Goal: Communication & Community: Answer question/provide support

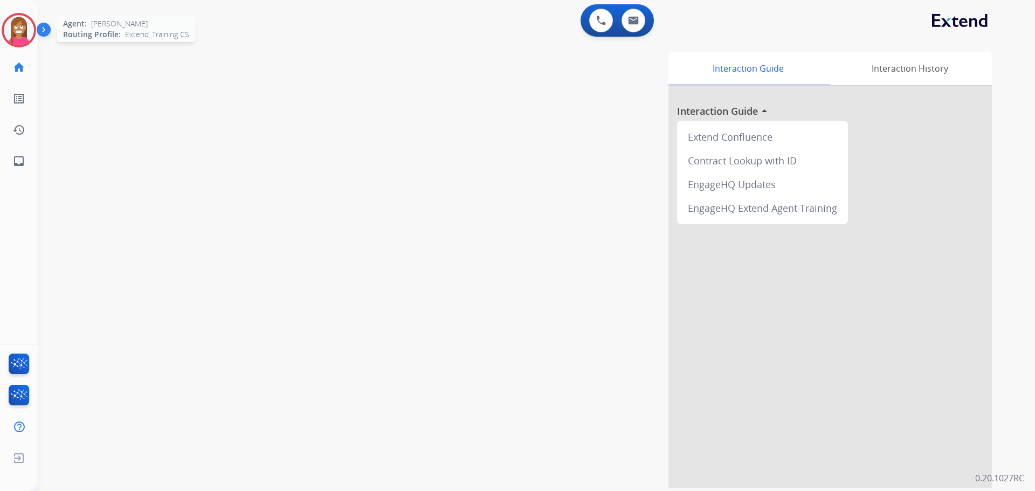
click at [18, 29] on img at bounding box center [19, 30] width 30 height 30
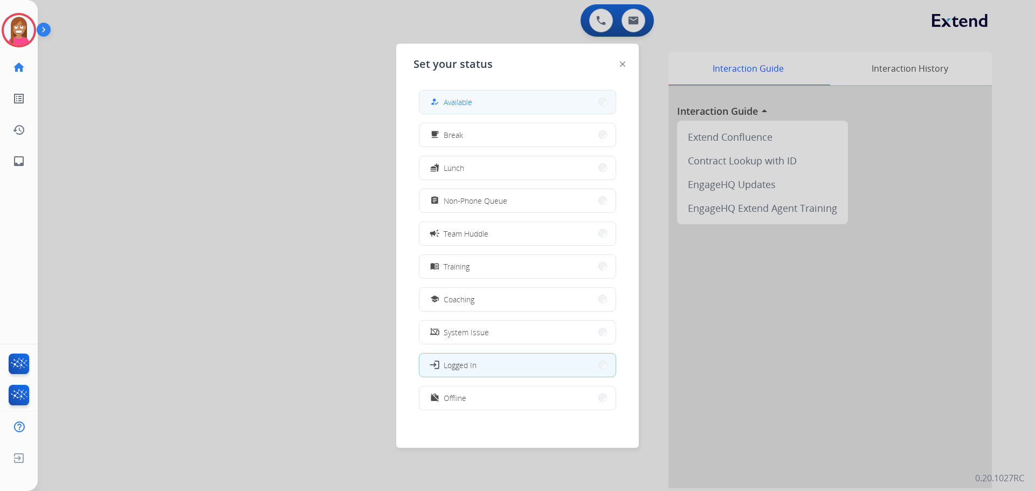
click at [481, 100] on button "how_to_reg Available" at bounding box center [518, 102] width 196 height 23
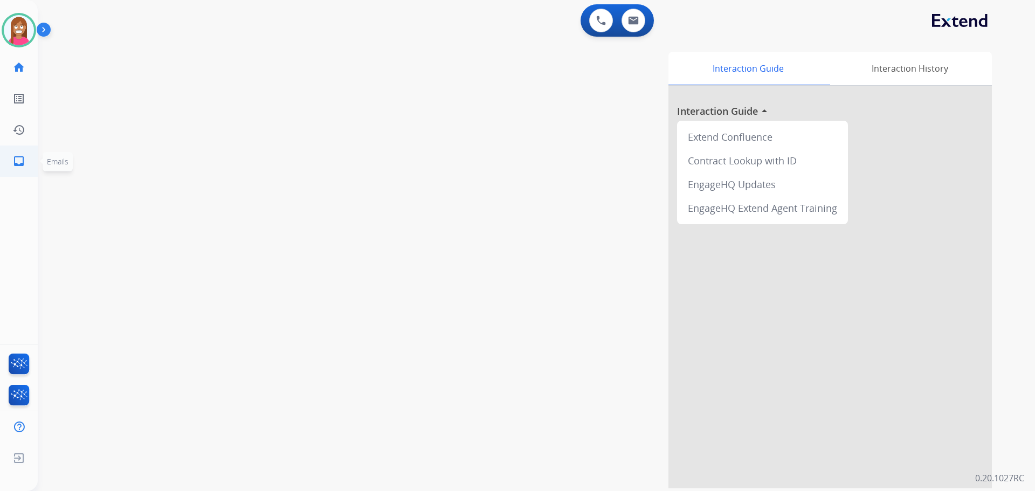
click at [5, 156] on link "inbox Emails" at bounding box center [19, 161] width 30 height 30
select select "**********"
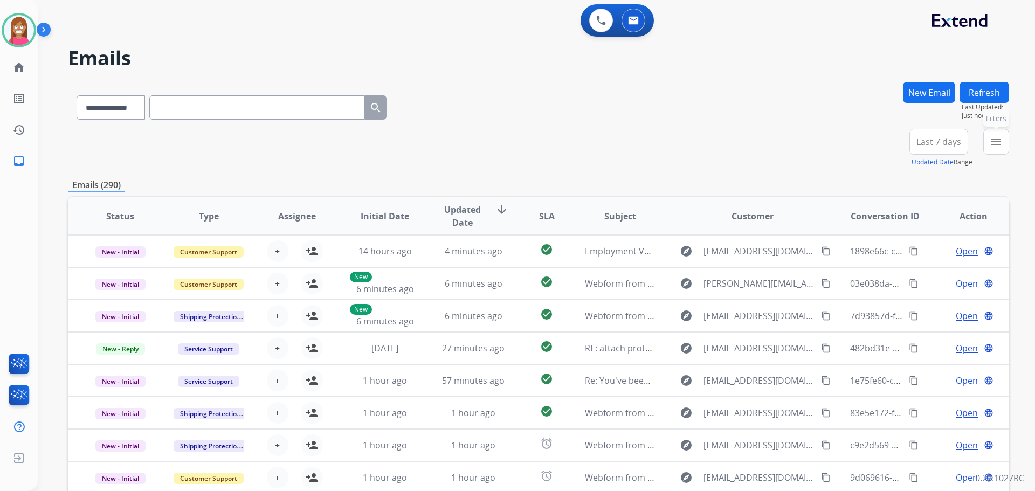
click at [1003, 145] on button "menu Filters" at bounding box center [997, 142] width 26 height 26
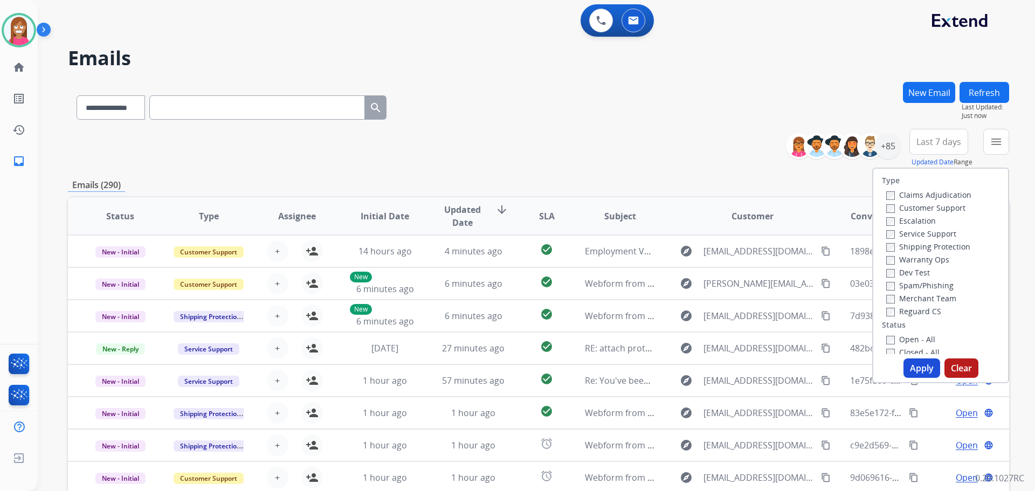
click at [910, 209] on label "Customer Support" at bounding box center [926, 208] width 79 height 10
click at [903, 247] on label "Shipping Protection" at bounding box center [929, 247] width 84 height 10
click at [895, 311] on label "Reguard CS" at bounding box center [914, 311] width 55 height 10
click at [898, 337] on label "Open - All" at bounding box center [911, 339] width 49 height 10
click at [921, 369] on button "Apply" at bounding box center [922, 368] width 37 height 19
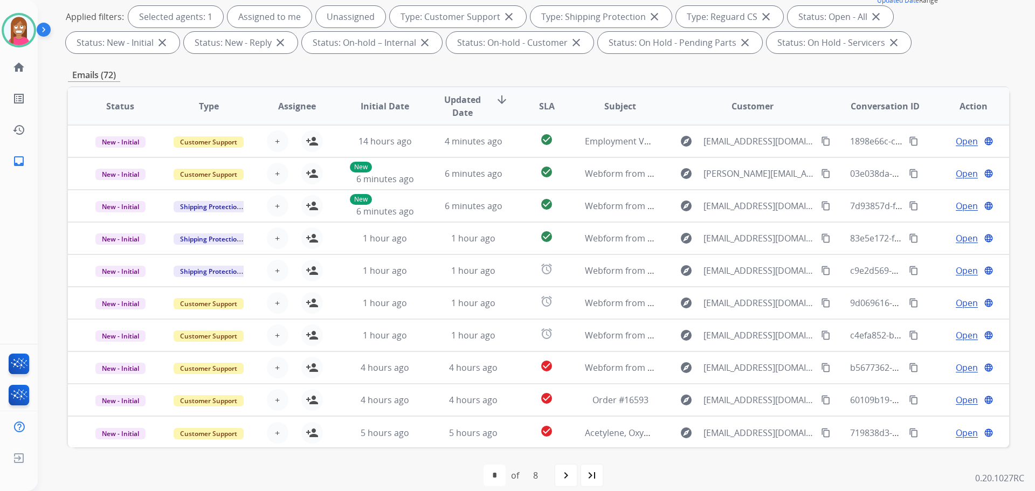
scroll to position [1, 0]
click at [591, 482] on div "last_page" at bounding box center [592, 476] width 24 height 24
select select "*"
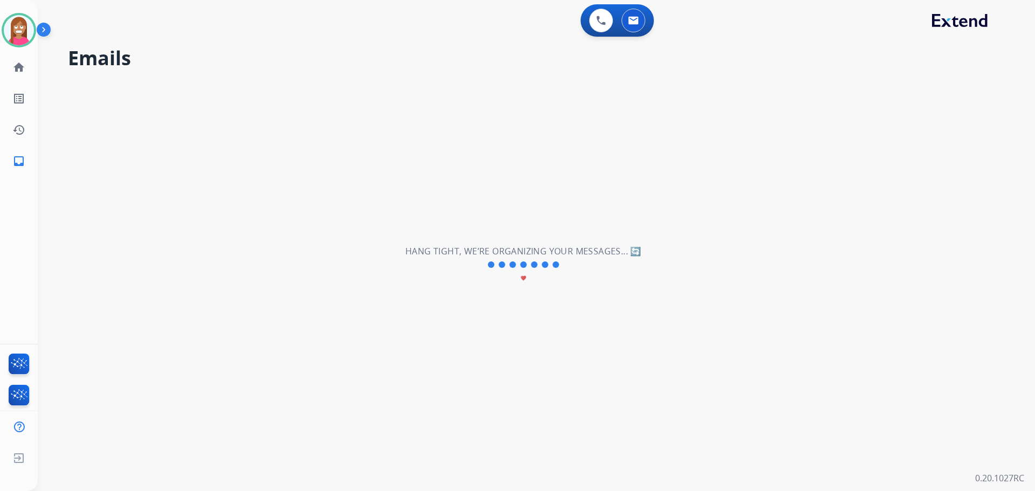
scroll to position [0, 0]
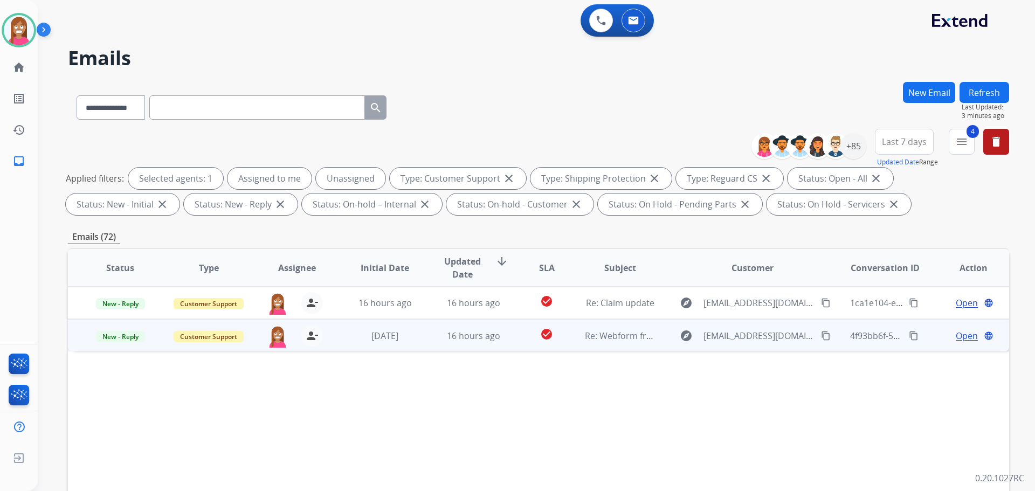
click at [517, 341] on td "check_circle" at bounding box center [538, 335] width 59 height 32
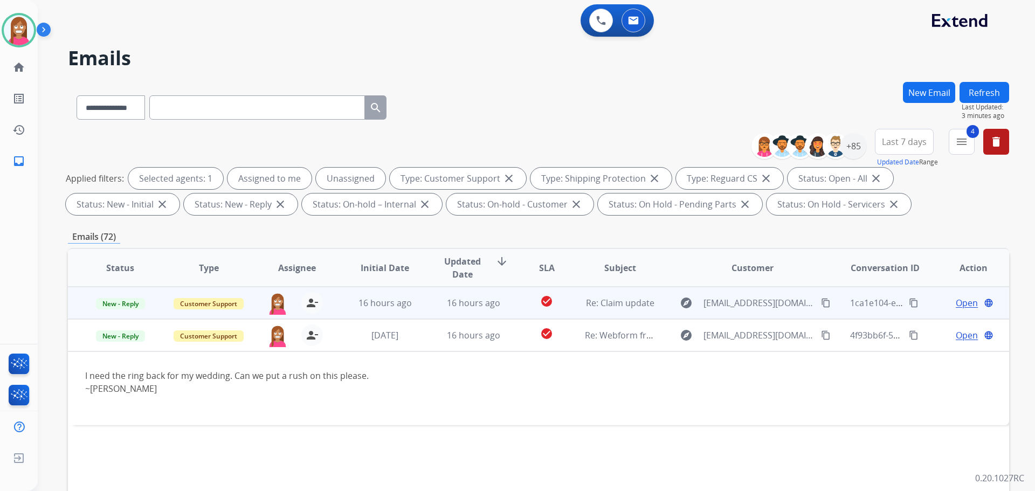
click at [424, 306] on td "16 hours ago" at bounding box center [465, 303] width 88 height 32
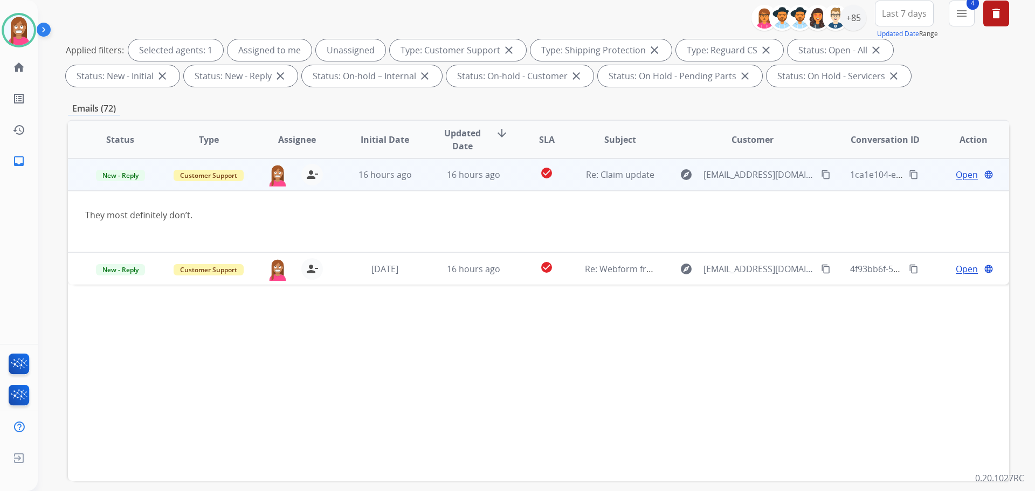
scroll to position [66, 0]
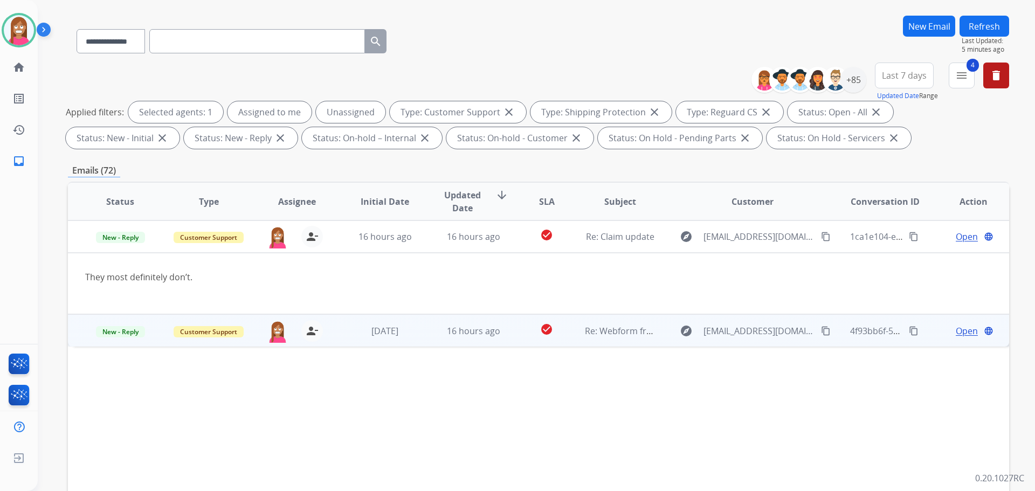
click at [509, 346] on td "check_circle" at bounding box center [538, 330] width 59 height 32
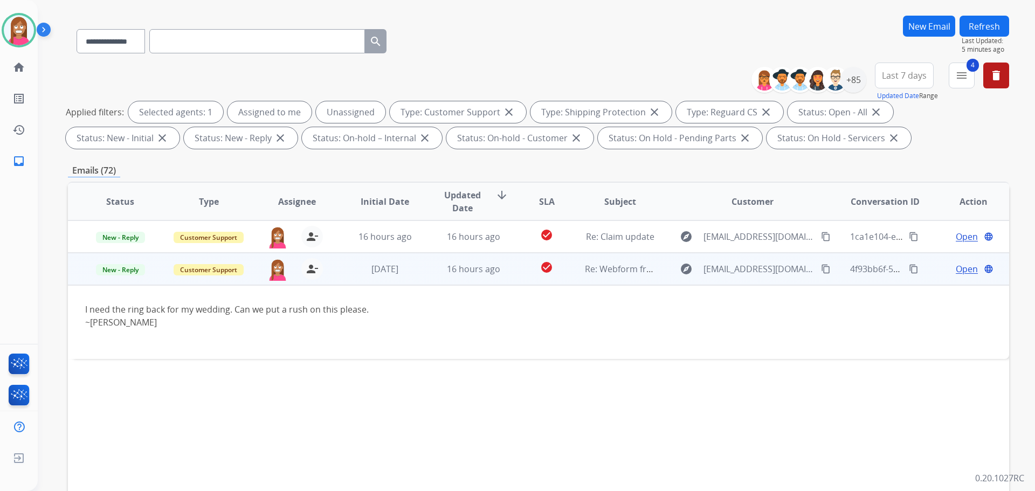
click at [959, 266] on span "Open" at bounding box center [967, 269] width 22 height 13
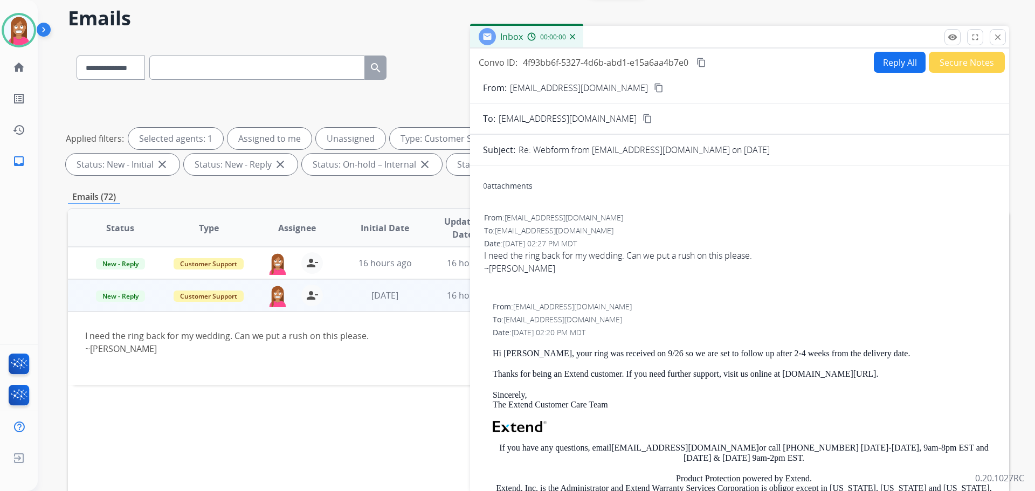
scroll to position [0, 0]
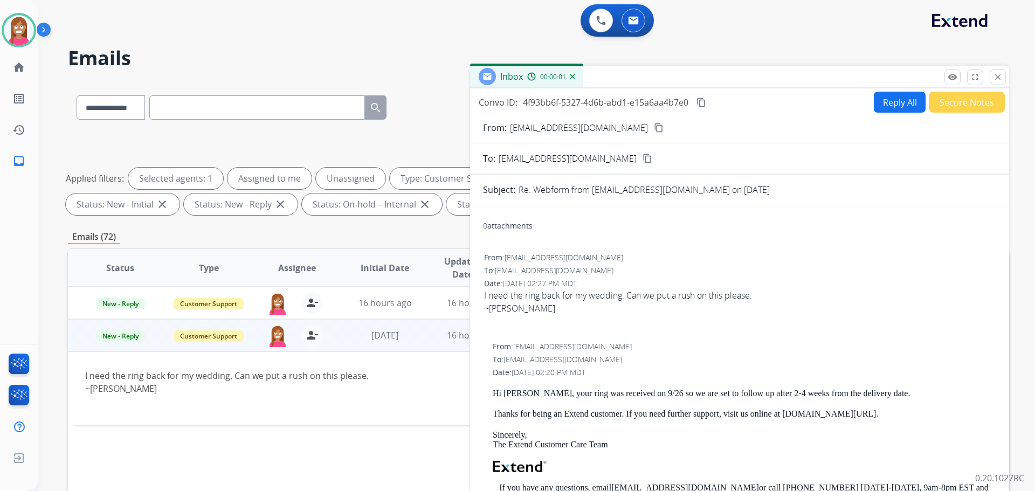
click at [886, 104] on button "Reply All" at bounding box center [900, 102] width 52 height 21
select select "**********"
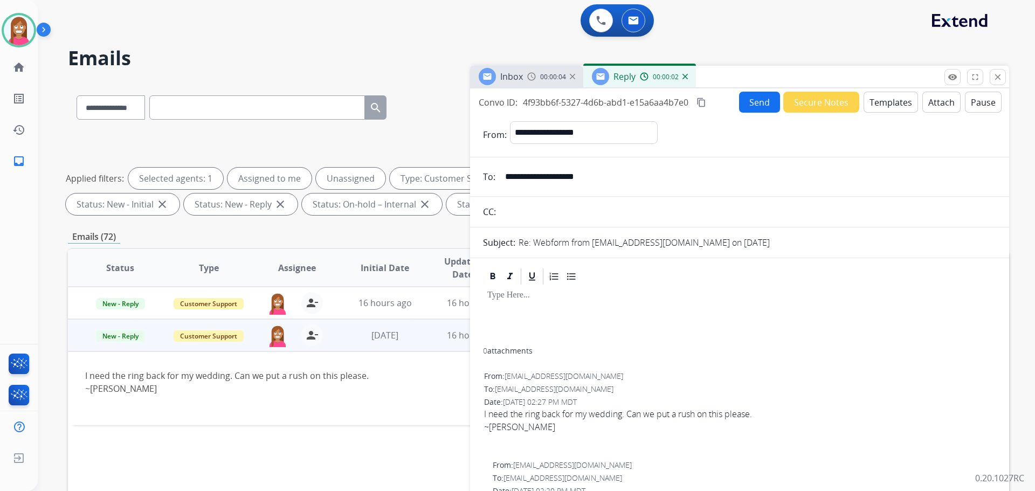
click at [884, 104] on button "Templates" at bounding box center [891, 102] width 54 height 21
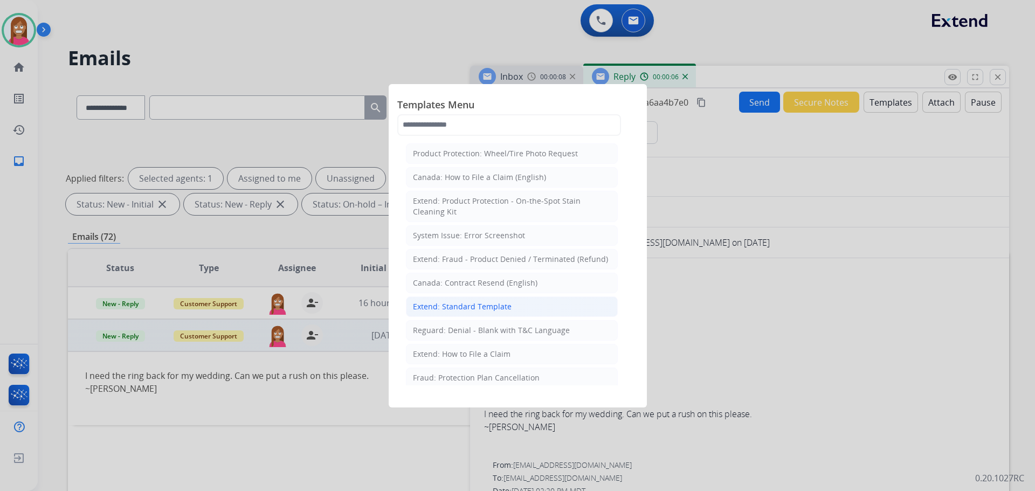
click at [443, 299] on li "Extend: Standard Template" at bounding box center [512, 307] width 212 height 20
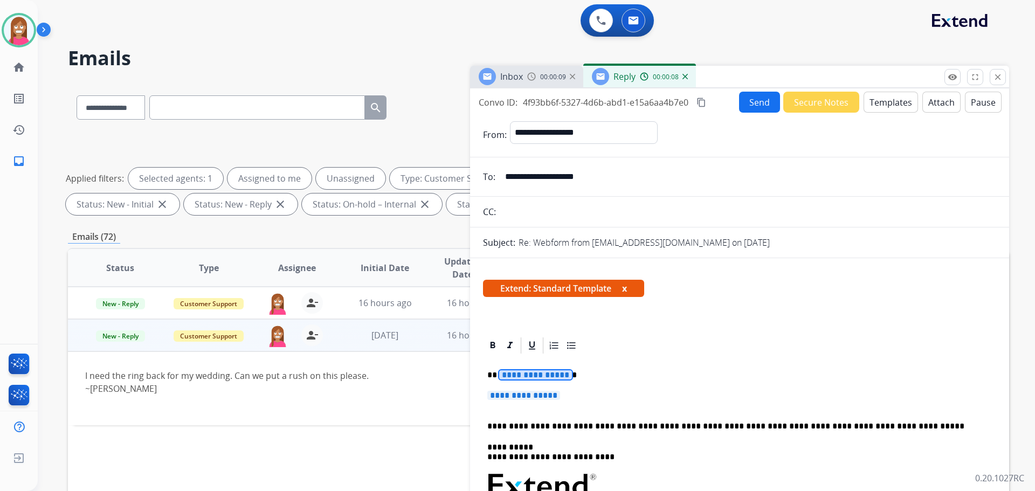
click at [529, 375] on span "**********" at bounding box center [535, 375] width 73 height 9
click at [540, 396] on span "**********" at bounding box center [524, 395] width 73 height 9
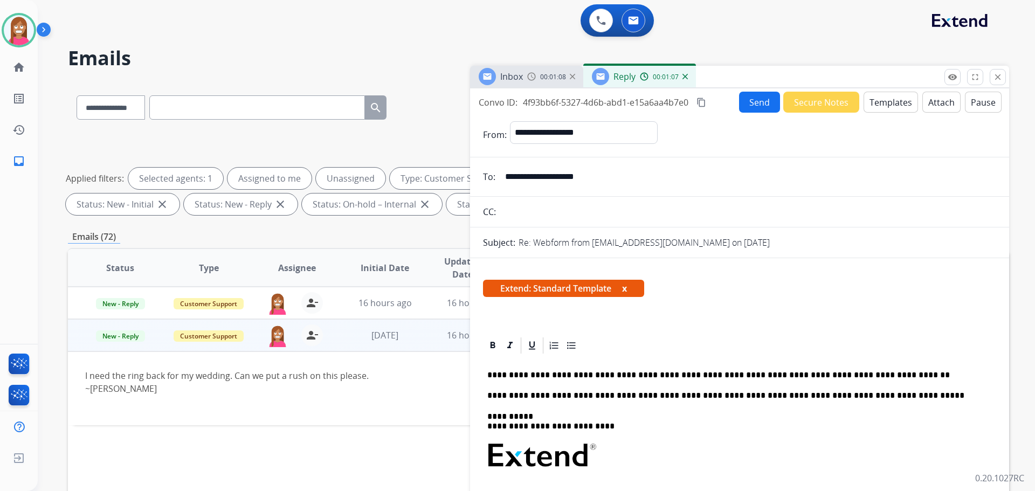
drag, startPoint x: 615, startPoint y: 177, endPoint x: 502, endPoint y: 175, distance: 113.3
click at [502, 175] on input "**********" at bounding box center [748, 177] width 498 height 22
click at [829, 378] on p "**********" at bounding box center [736, 376] width 496 height 10
click at [881, 371] on p "**********" at bounding box center [736, 376] width 496 height 10
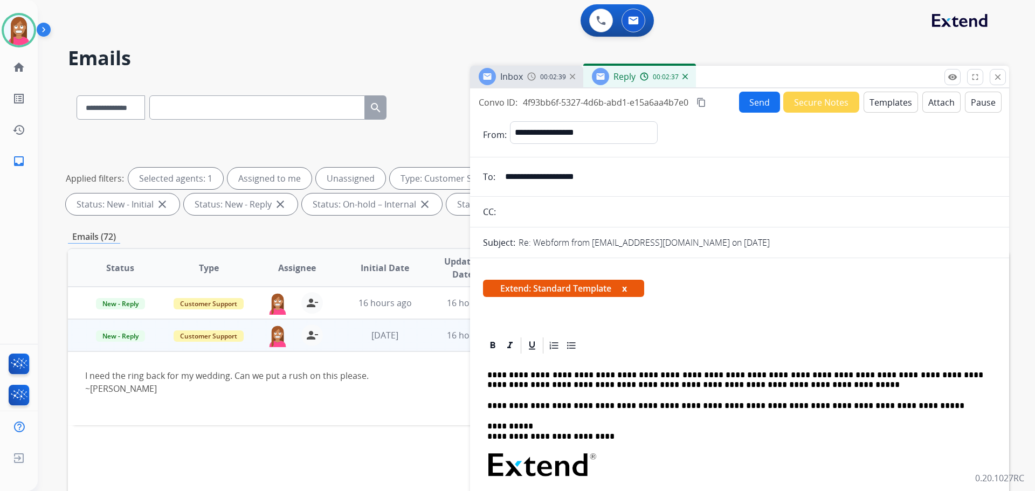
click at [730, 388] on p "**********" at bounding box center [736, 381] width 496 height 20
click at [752, 109] on button "Send" at bounding box center [759, 102] width 41 height 21
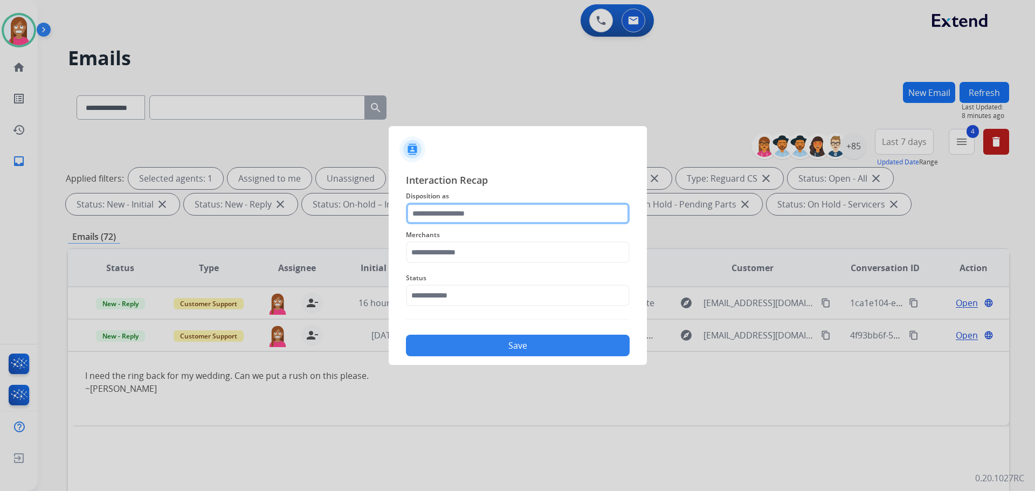
click at [456, 212] on input "text" at bounding box center [518, 214] width 224 height 22
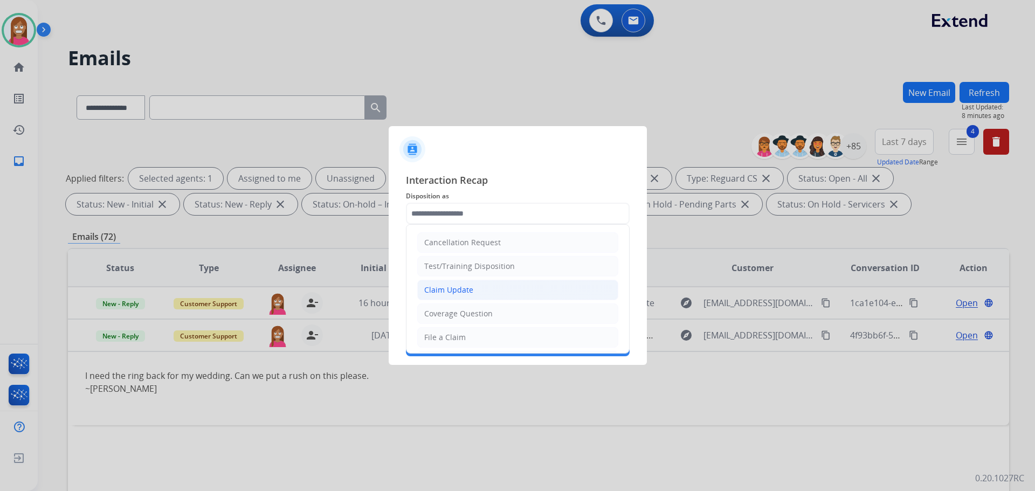
click at [456, 291] on div "Claim Update" at bounding box center [448, 290] width 49 height 11
type input "**********"
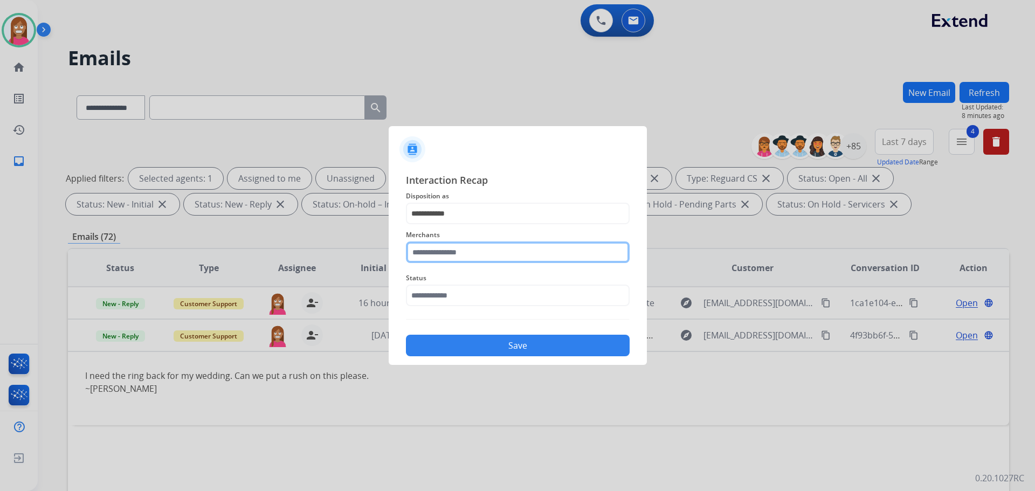
click at [441, 256] on input "text" at bounding box center [518, 253] width 224 height 22
click at [422, 255] on input "text" at bounding box center [518, 253] width 224 height 22
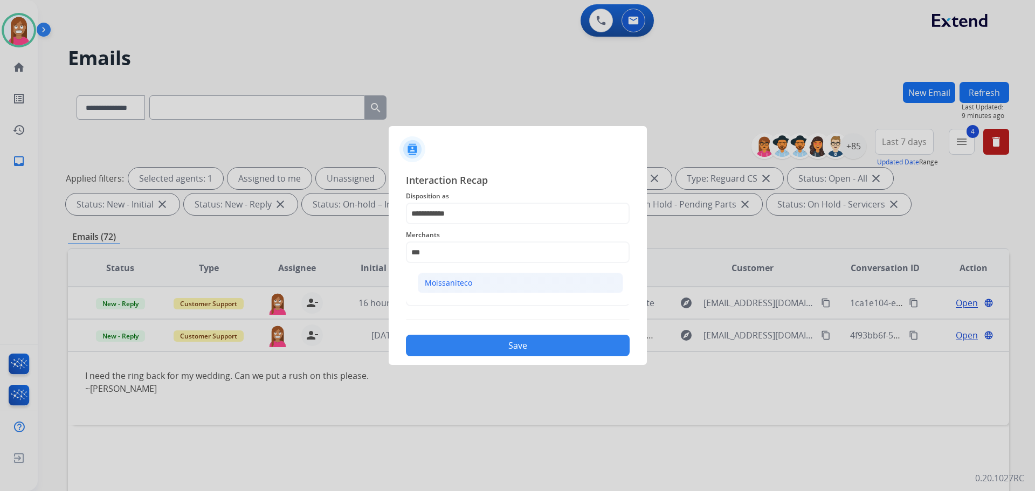
click at [449, 282] on div "Moissaniteco" at bounding box center [448, 283] width 47 height 11
type input "**********"
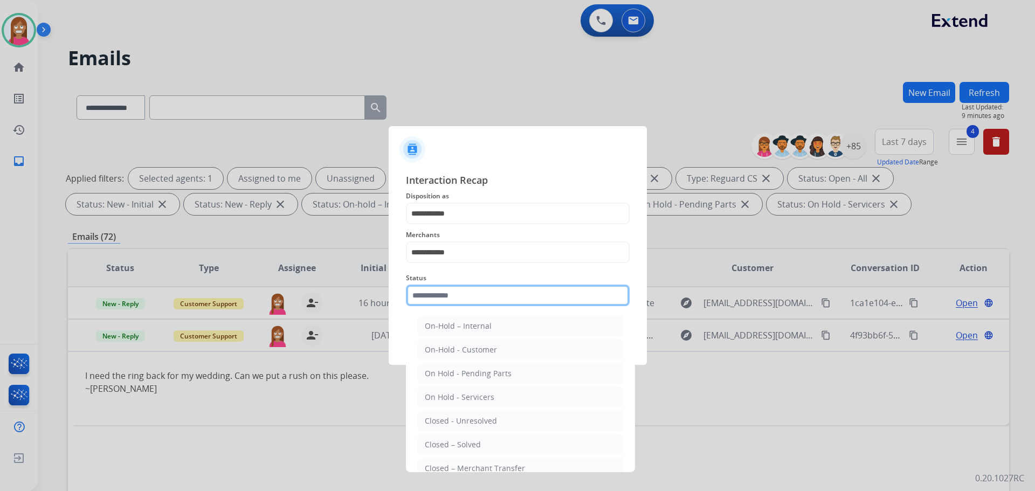
click at [443, 298] on input "text" at bounding box center [518, 296] width 224 height 22
click at [444, 450] on div "Closed – Solved" at bounding box center [453, 445] width 56 height 11
type input "**********"
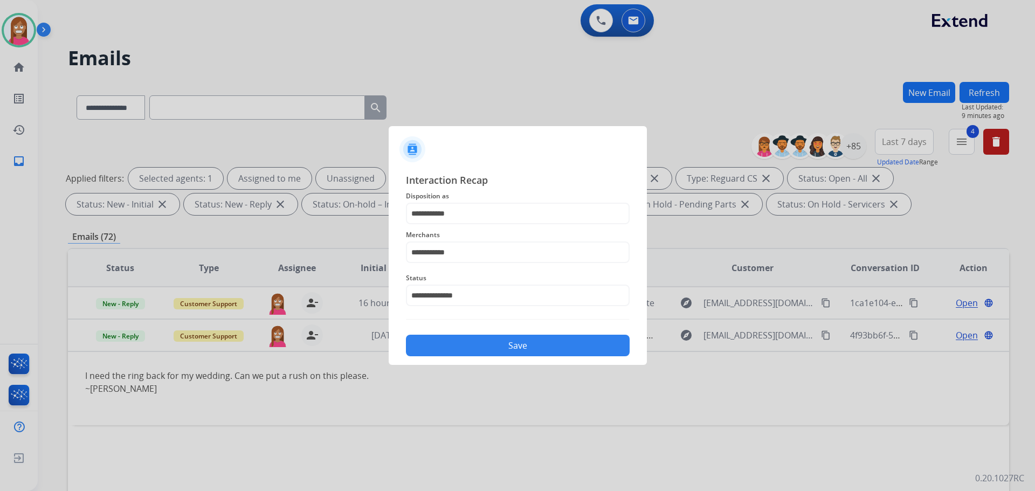
click at [443, 361] on div "**********" at bounding box center [518, 264] width 258 height 201
click at [438, 352] on button "Save" at bounding box center [518, 346] width 224 height 22
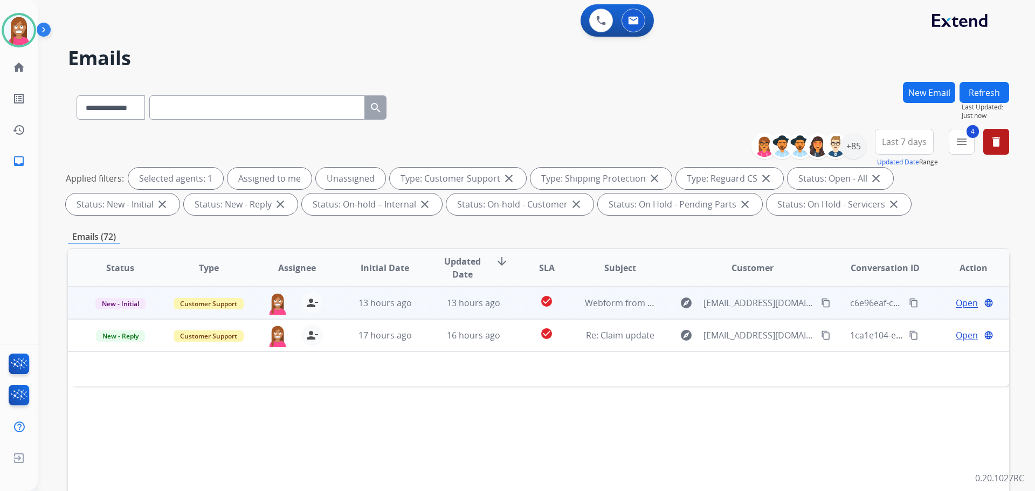
click at [415, 317] on td "13 hours ago" at bounding box center [377, 303] width 88 height 32
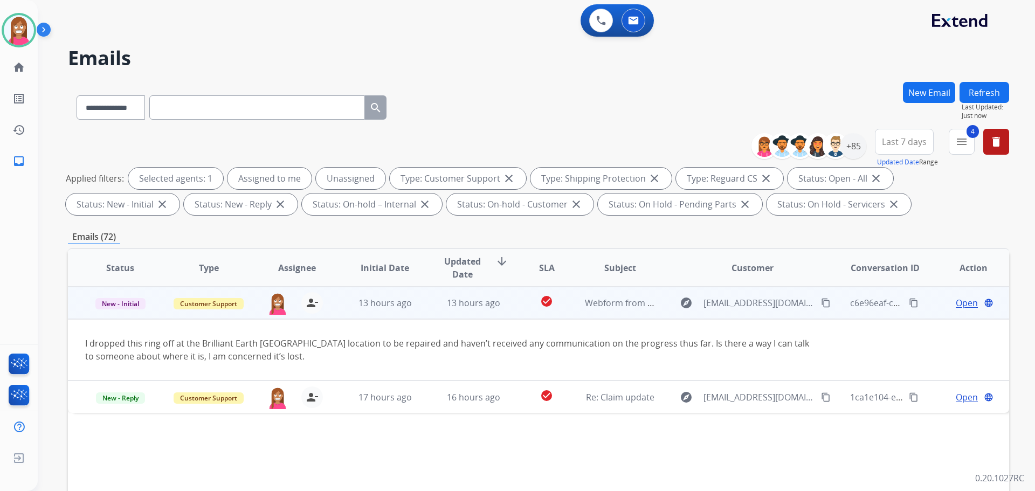
click at [956, 304] on span "Open" at bounding box center [967, 303] width 22 height 13
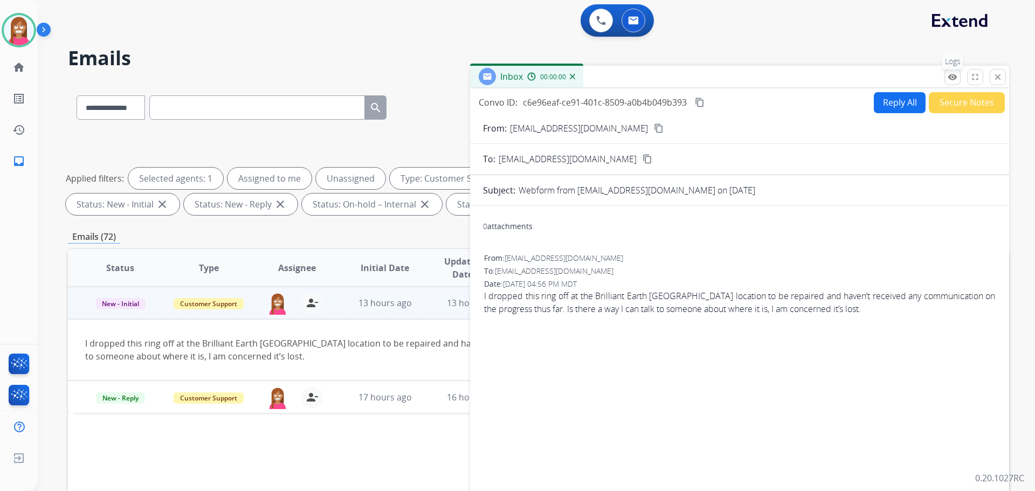
click at [955, 75] on mat-icon "remove_red_eye" at bounding box center [953, 77] width 10 height 10
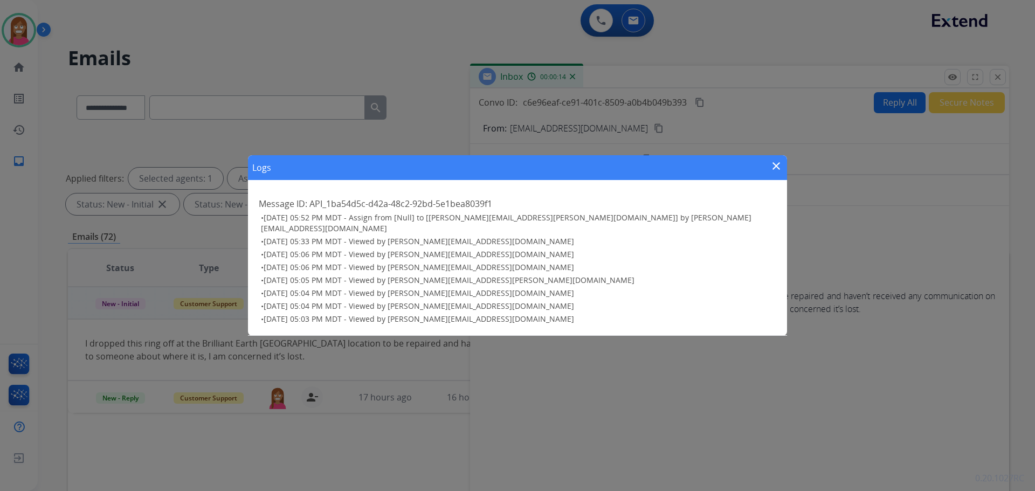
click at [773, 171] on mat-icon "close" at bounding box center [776, 166] width 13 height 13
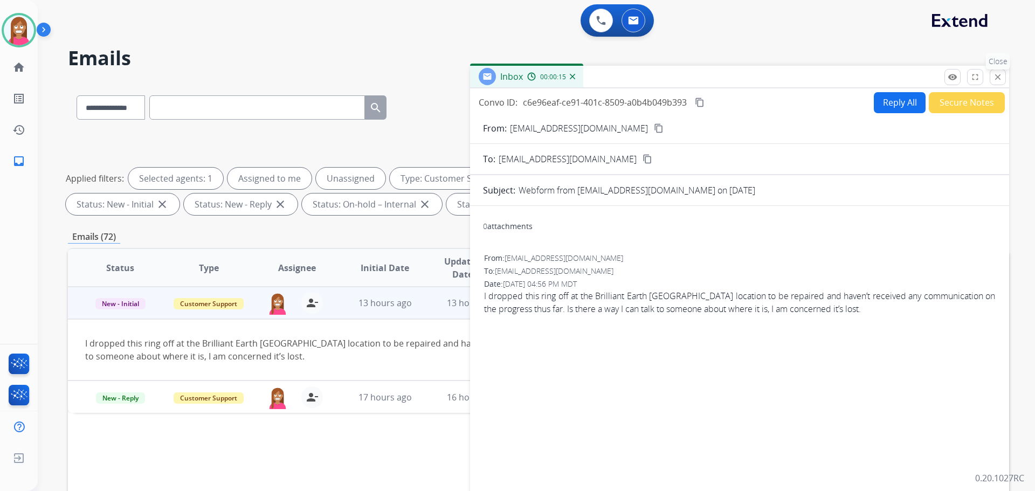
click at [996, 81] on mat-icon "close" at bounding box center [998, 77] width 10 height 10
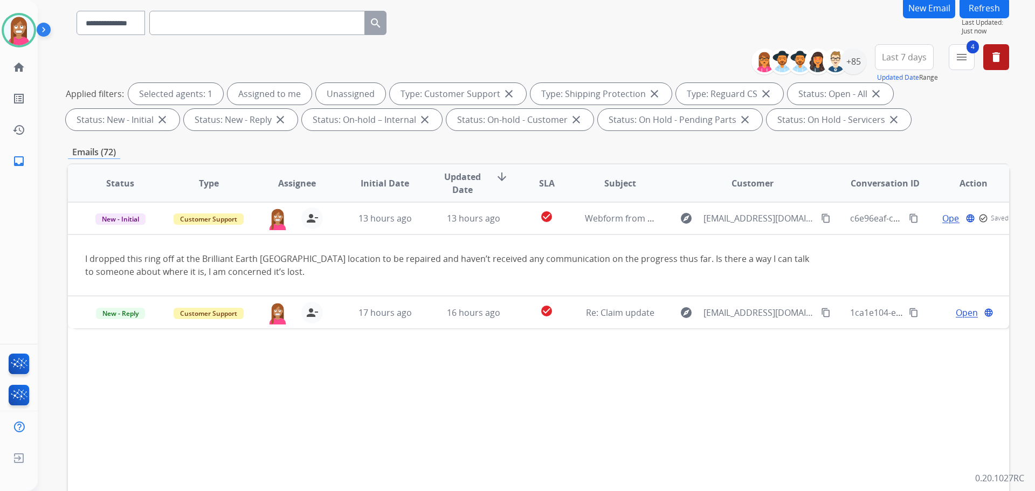
scroll to position [174, 0]
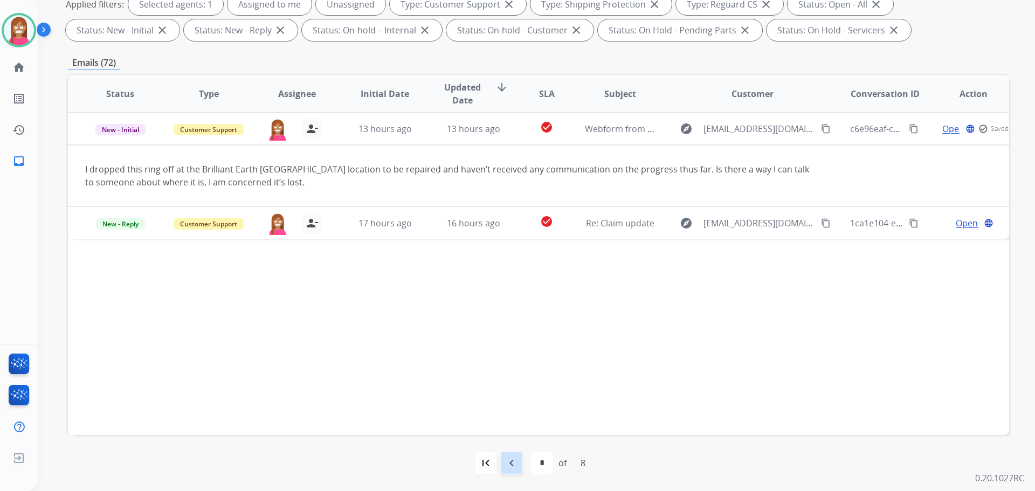
click at [512, 466] on mat-icon "navigate_before" at bounding box center [511, 463] width 13 height 13
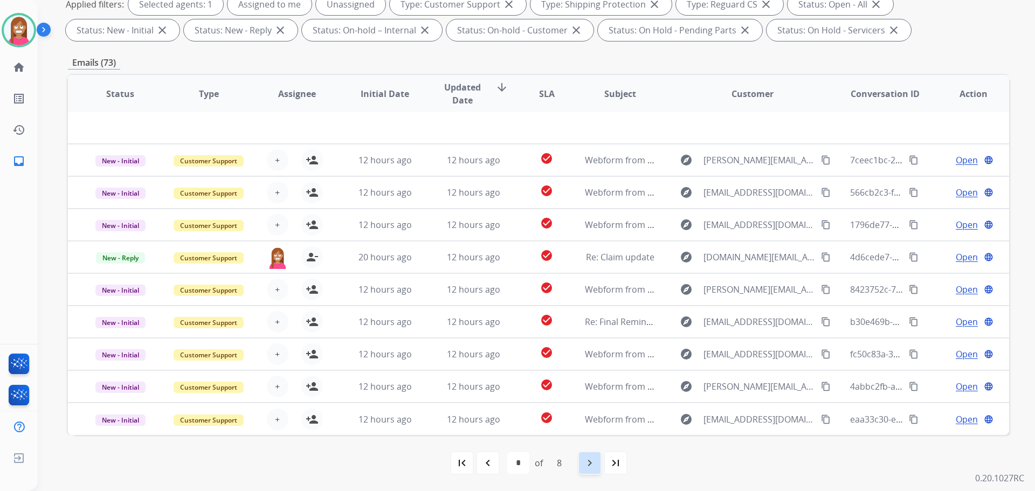
click at [587, 474] on div "navigate_next" at bounding box center [590, 463] width 24 height 24
select select "*"
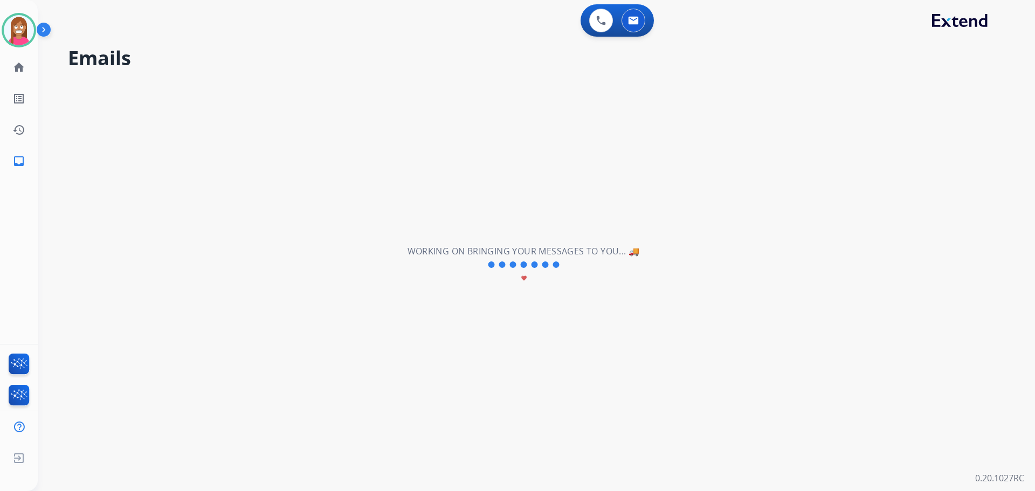
scroll to position [0, 0]
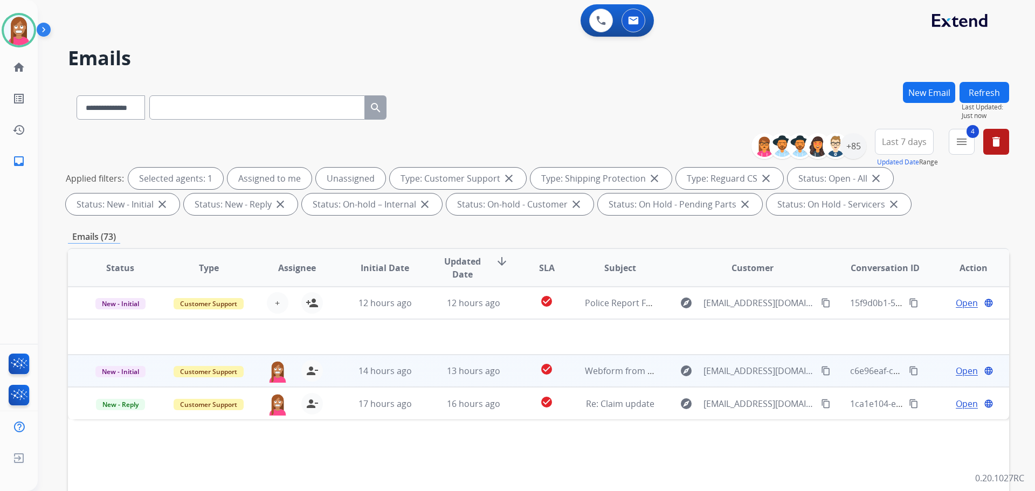
click at [421, 381] on td "13 hours ago" at bounding box center [465, 371] width 88 height 32
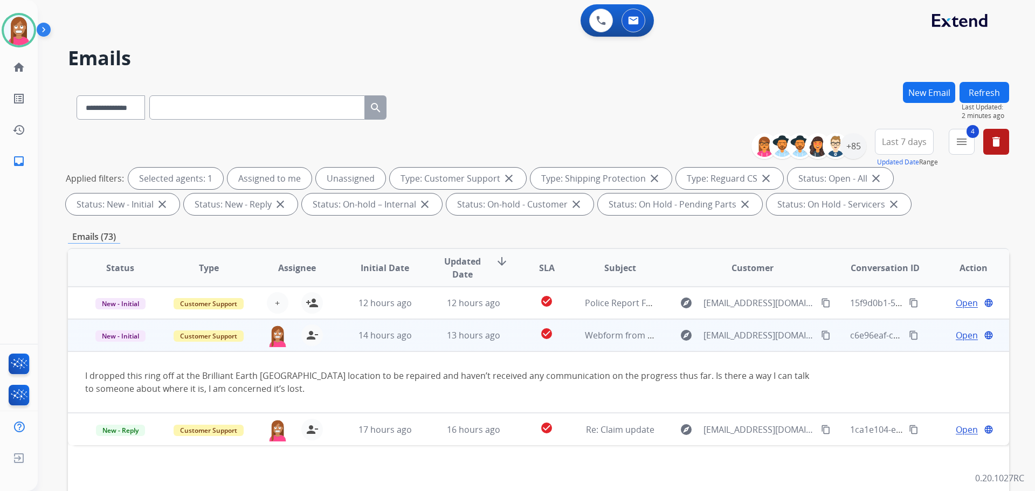
click at [821, 335] on mat-icon "content_copy" at bounding box center [826, 336] width 10 height 10
drag, startPoint x: 312, startPoint y: 340, endPoint x: 319, endPoint y: 337, distance: 7.7
click at [312, 339] on mat-icon "person_remove" at bounding box center [312, 335] width 13 height 13
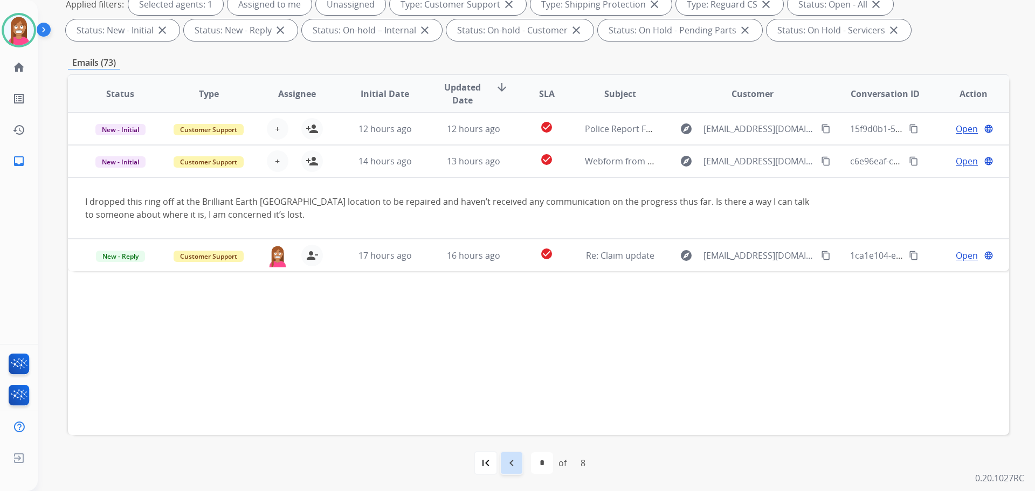
click at [517, 472] on div "navigate_before" at bounding box center [512, 463] width 24 height 24
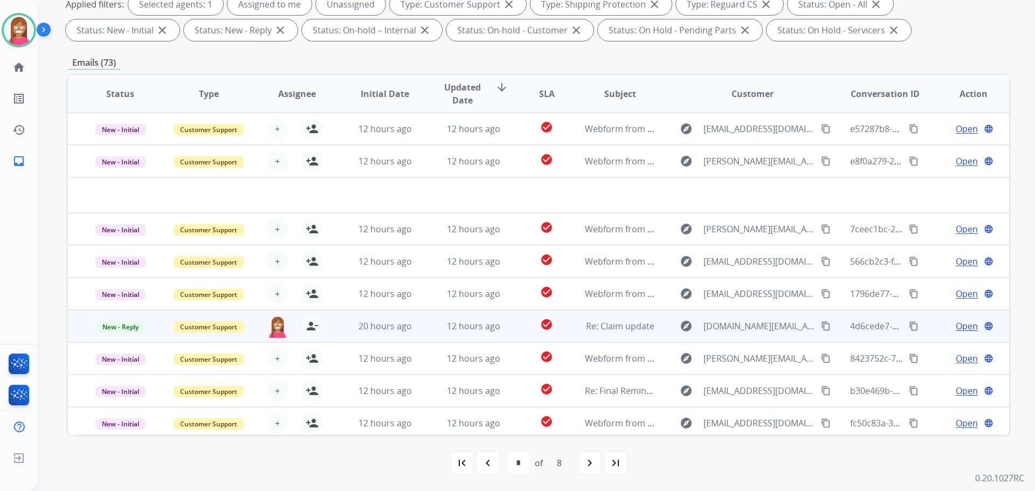
click at [416, 333] on td "20 hours ago" at bounding box center [377, 326] width 88 height 32
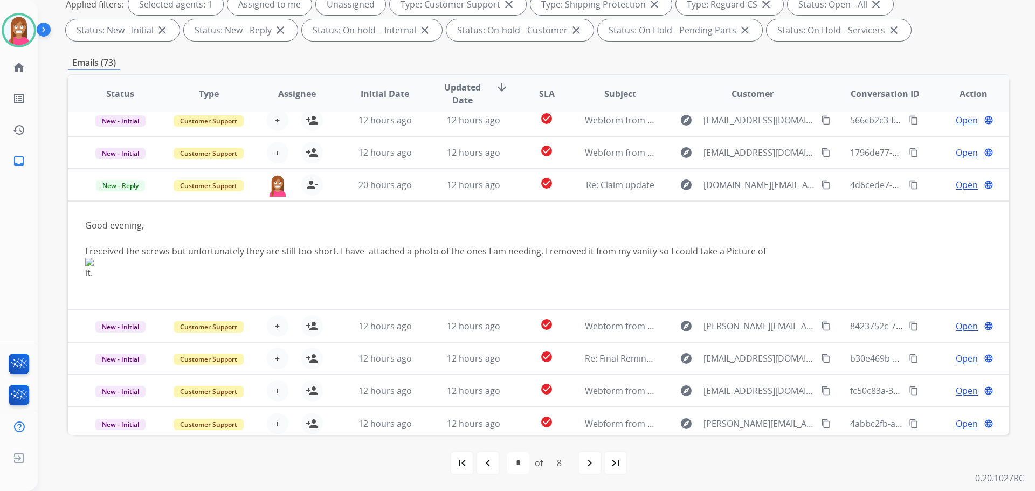
scroll to position [110, 0]
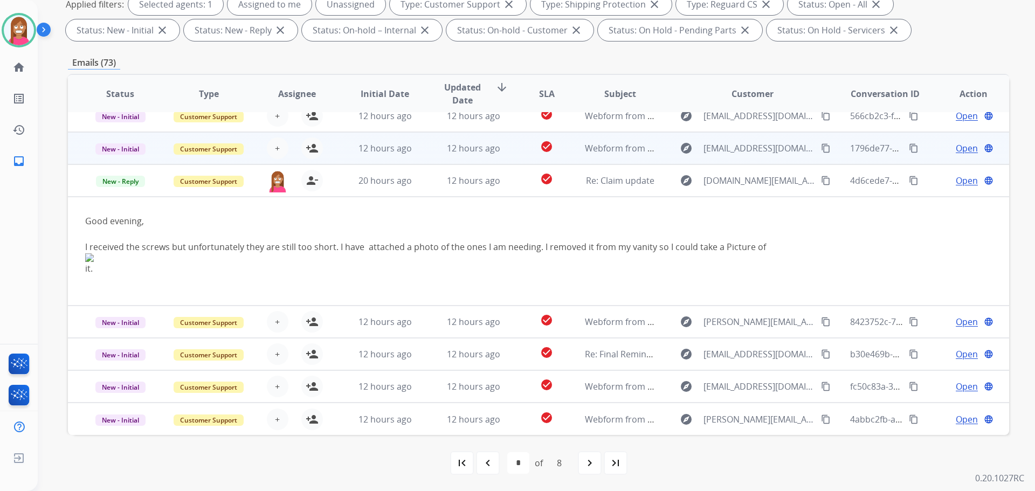
click at [407, 156] on td "12 hours ago" at bounding box center [377, 148] width 88 height 32
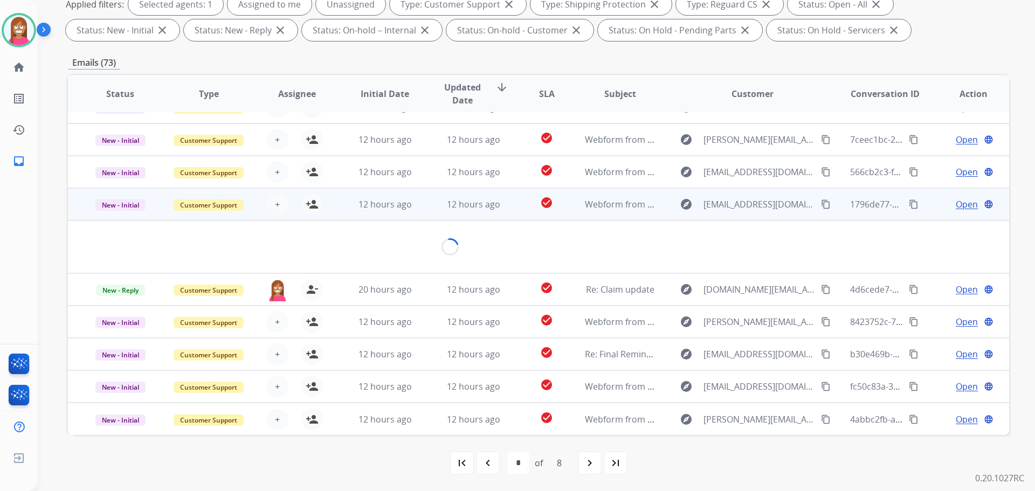
scroll to position [50, 0]
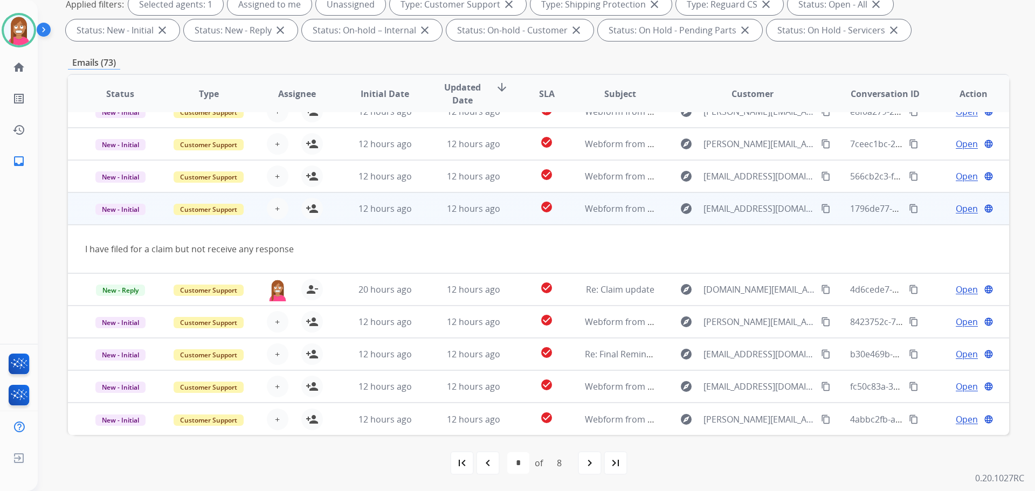
click at [820, 209] on button "content_copy" at bounding box center [826, 208] width 13 height 13
click at [306, 210] on mat-icon "person_add" at bounding box center [312, 208] width 13 height 13
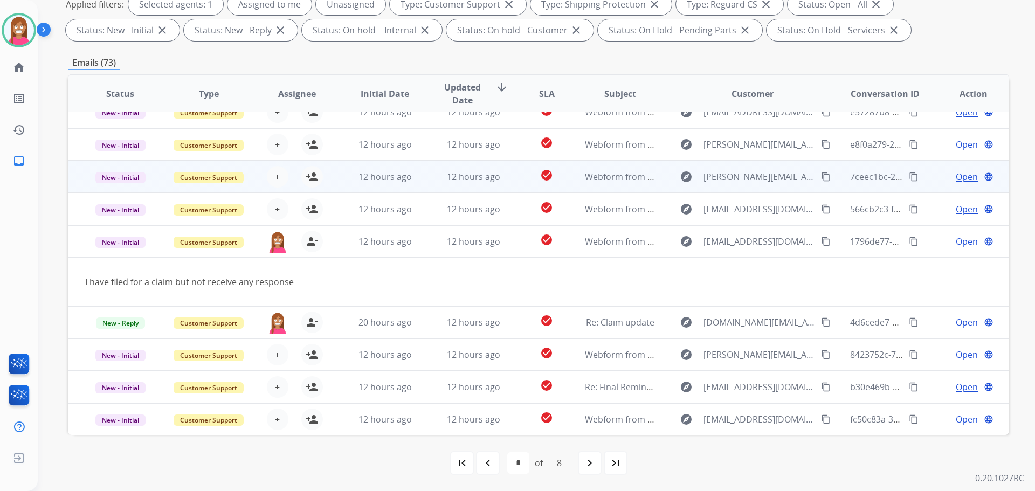
scroll to position [0, 0]
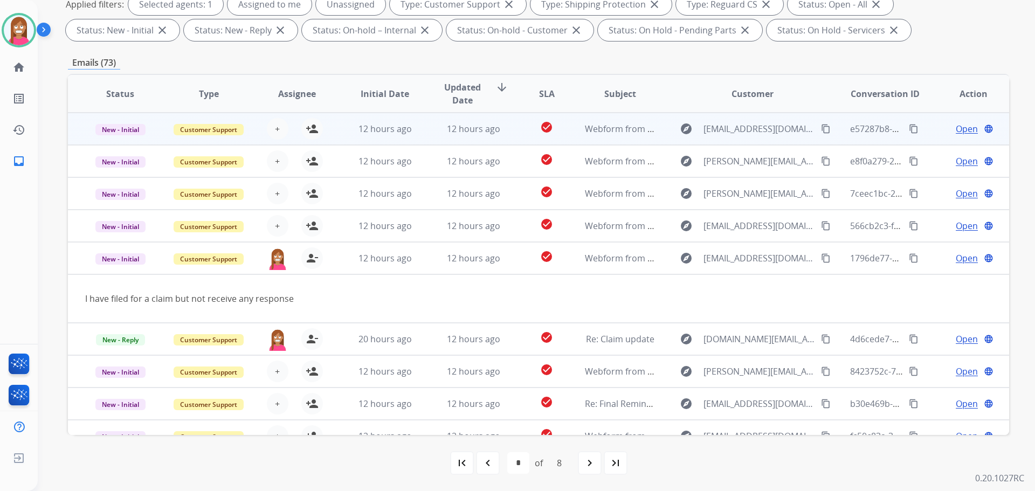
click at [427, 136] on td "12 hours ago" at bounding box center [465, 129] width 88 height 32
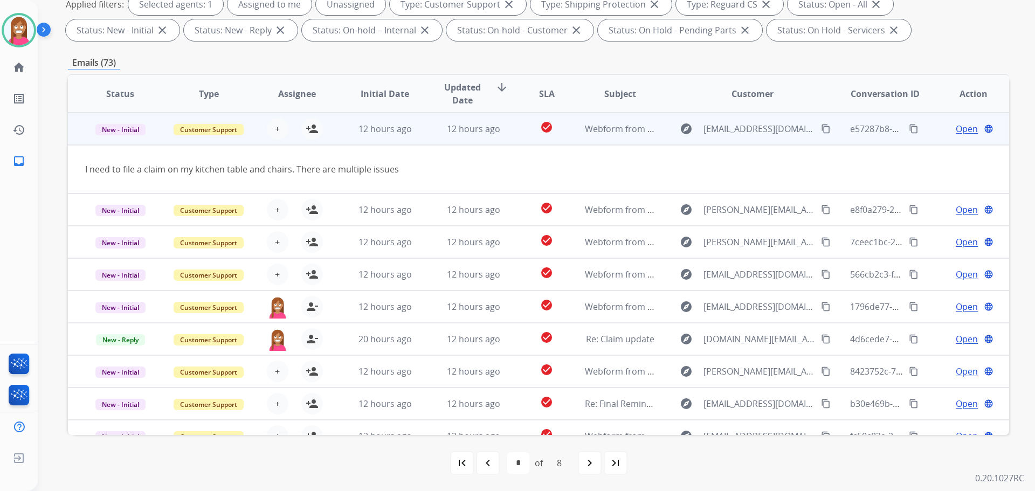
click at [821, 128] on mat-icon "content_copy" at bounding box center [826, 129] width 10 height 10
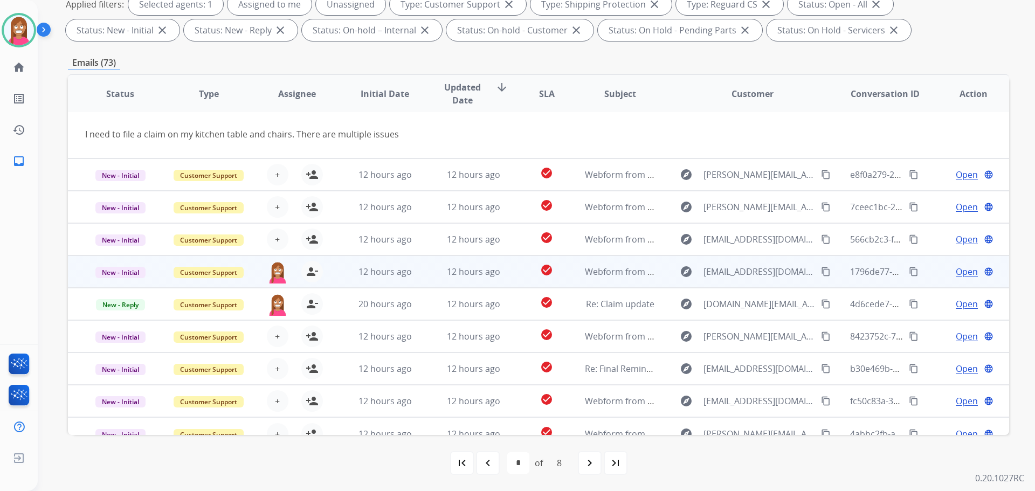
scroll to position [50, 0]
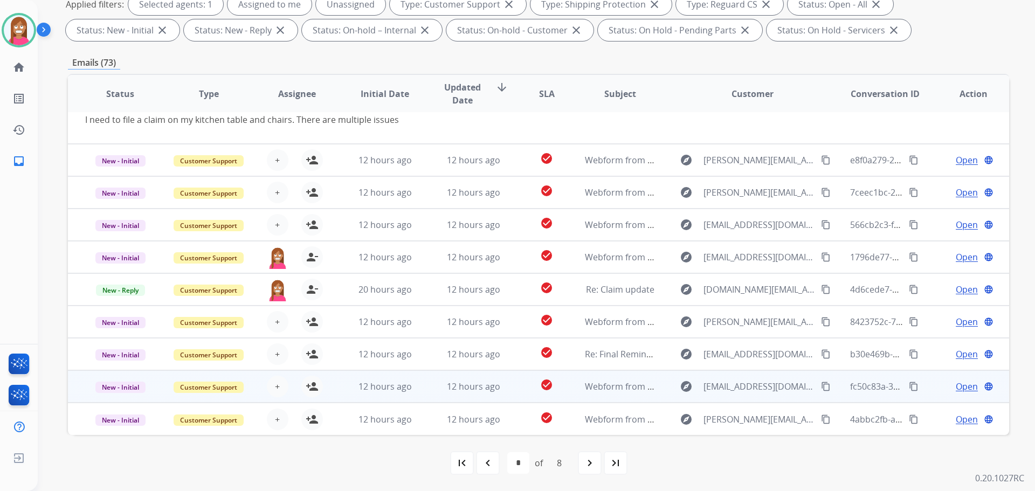
click at [423, 396] on td "12 hours ago" at bounding box center [465, 387] width 88 height 32
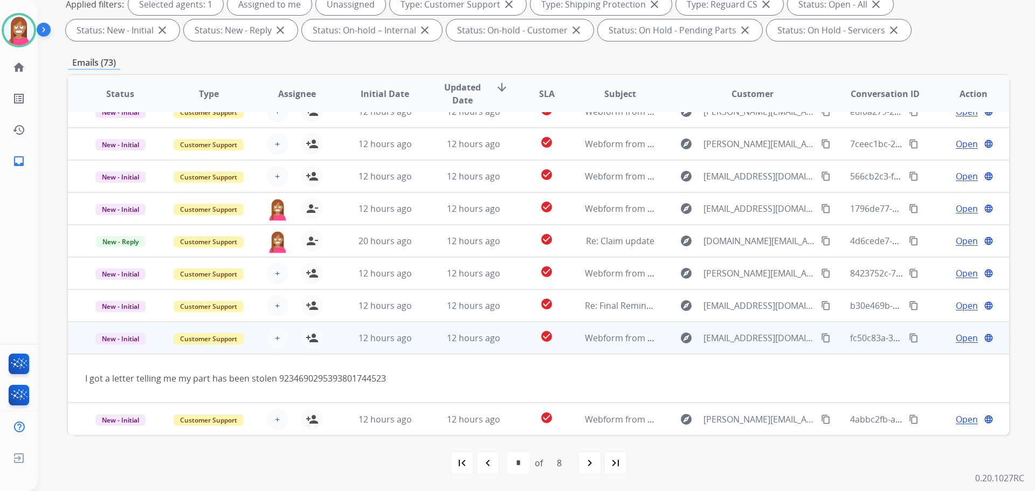
click at [821, 339] on mat-icon "content_copy" at bounding box center [826, 338] width 10 height 10
click at [313, 342] on mat-icon "person_add" at bounding box center [312, 338] width 13 height 13
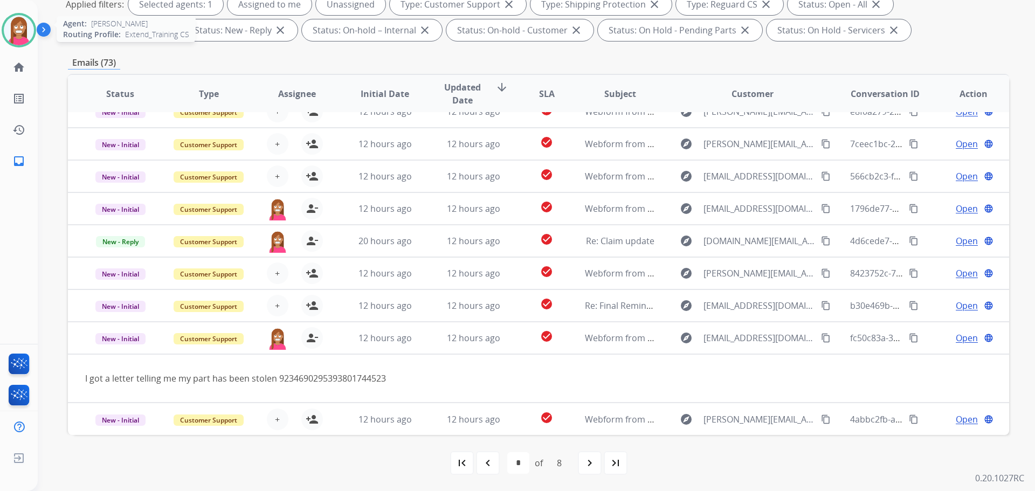
click at [10, 26] on img at bounding box center [19, 30] width 30 height 30
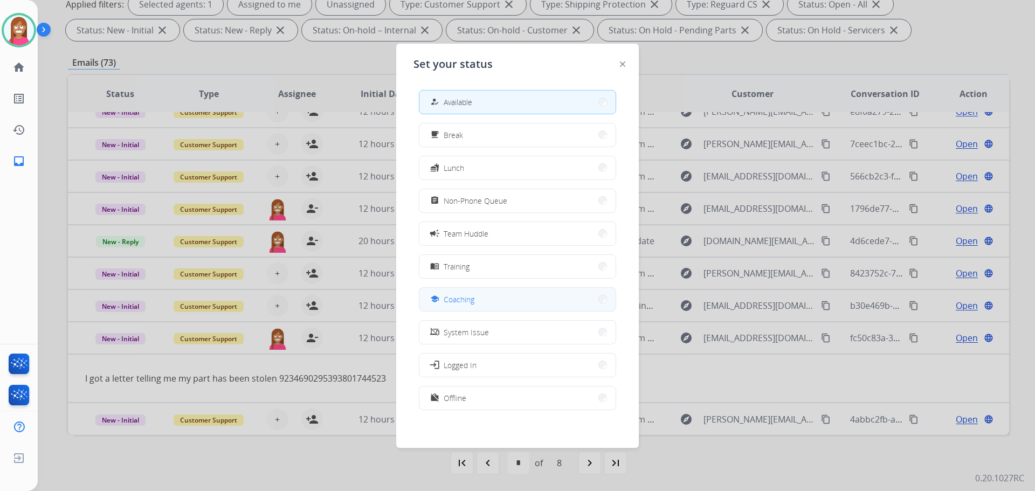
click at [441, 300] on div "school" at bounding box center [436, 299] width 16 height 13
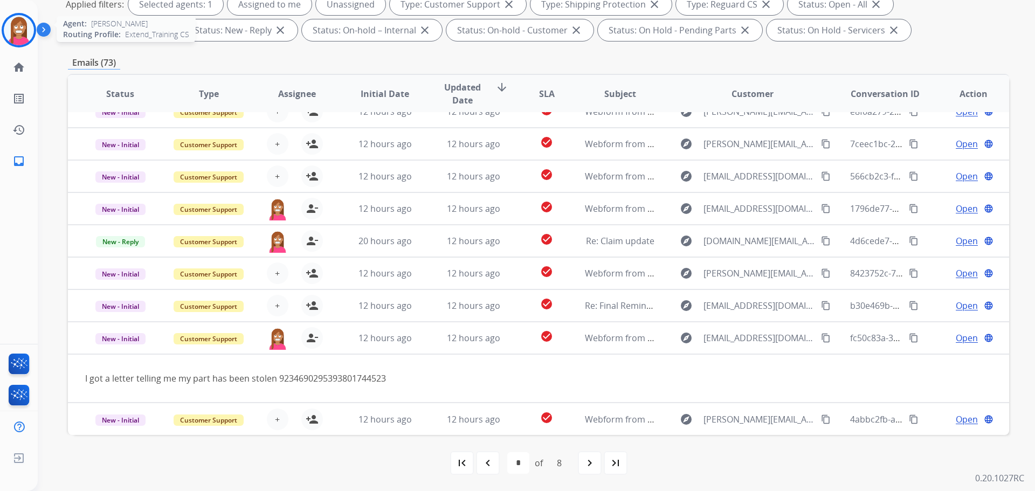
click at [13, 38] on img at bounding box center [19, 30] width 30 height 30
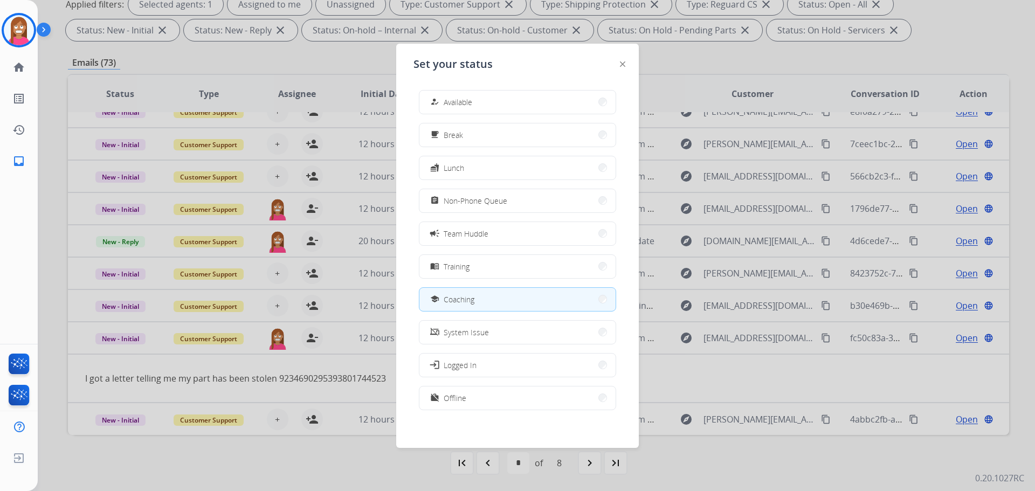
drag, startPoint x: 474, startPoint y: 104, endPoint x: 485, endPoint y: 99, distance: 12.5
click at [476, 104] on button "how_to_reg Available" at bounding box center [518, 102] width 196 height 23
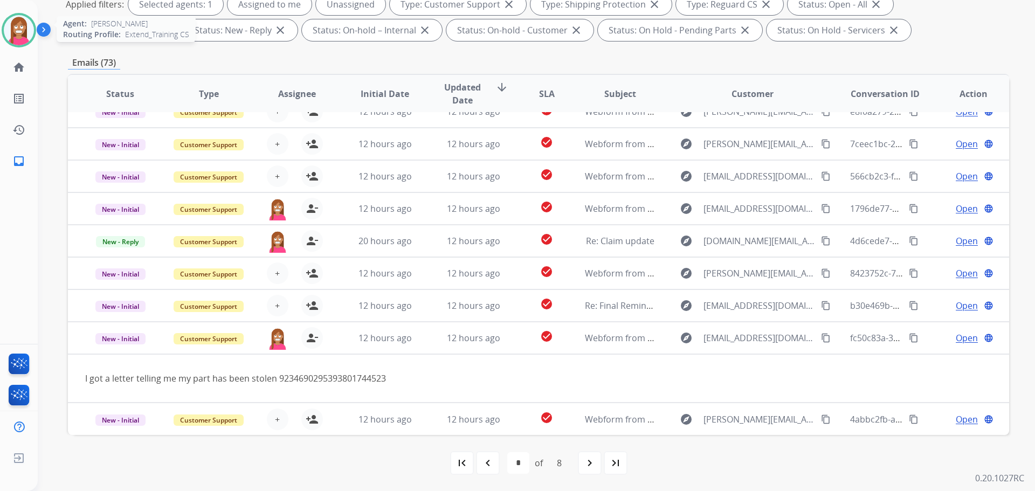
click at [8, 31] on img at bounding box center [19, 30] width 30 height 30
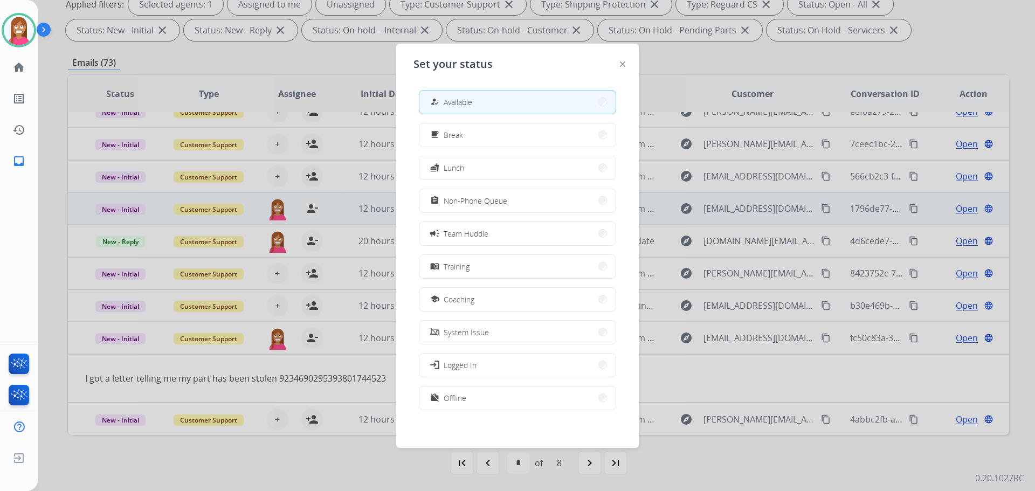
drag, startPoint x: 496, startPoint y: 238, endPoint x: 498, endPoint y: 223, distance: 15.3
click at [497, 235] on button "campaign Team Huddle" at bounding box center [518, 233] width 196 height 23
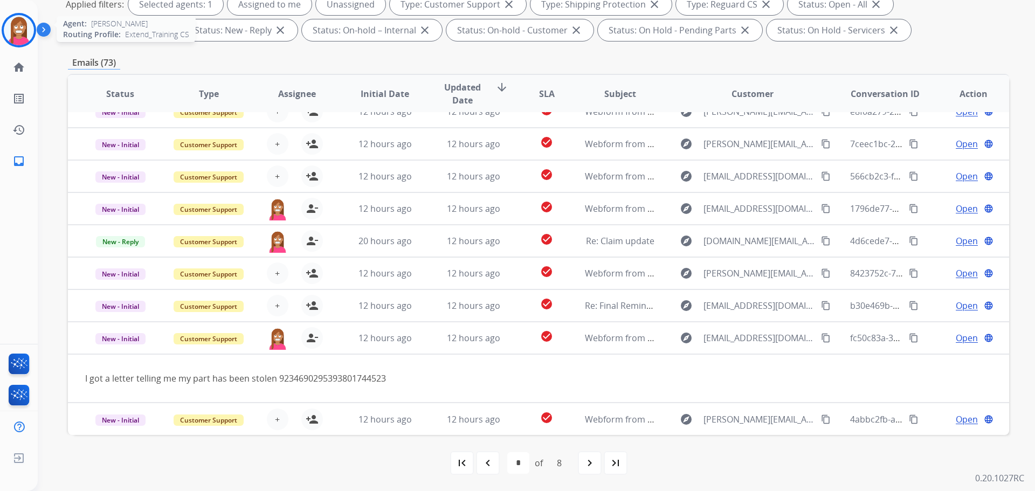
click at [19, 35] on img at bounding box center [19, 30] width 30 height 30
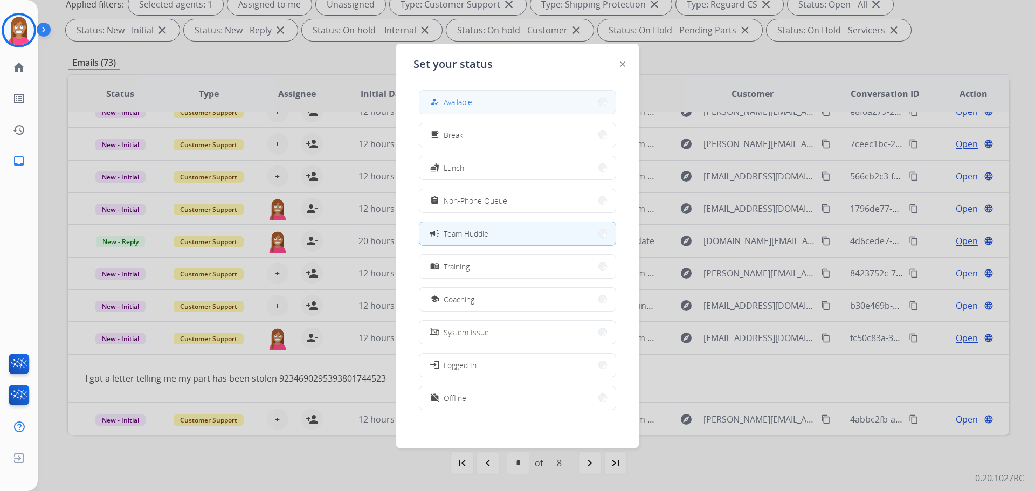
click at [491, 112] on button "how_to_reg Available" at bounding box center [518, 102] width 196 height 23
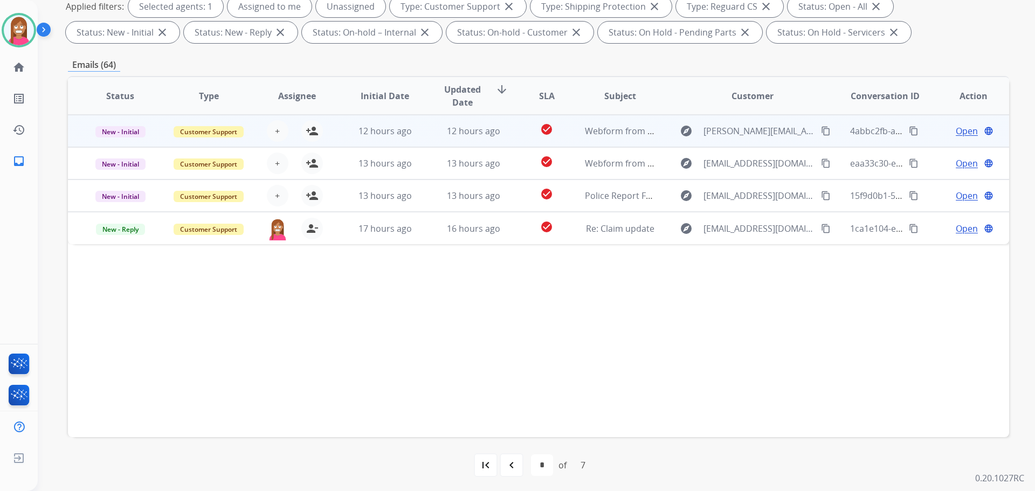
scroll to position [174, 0]
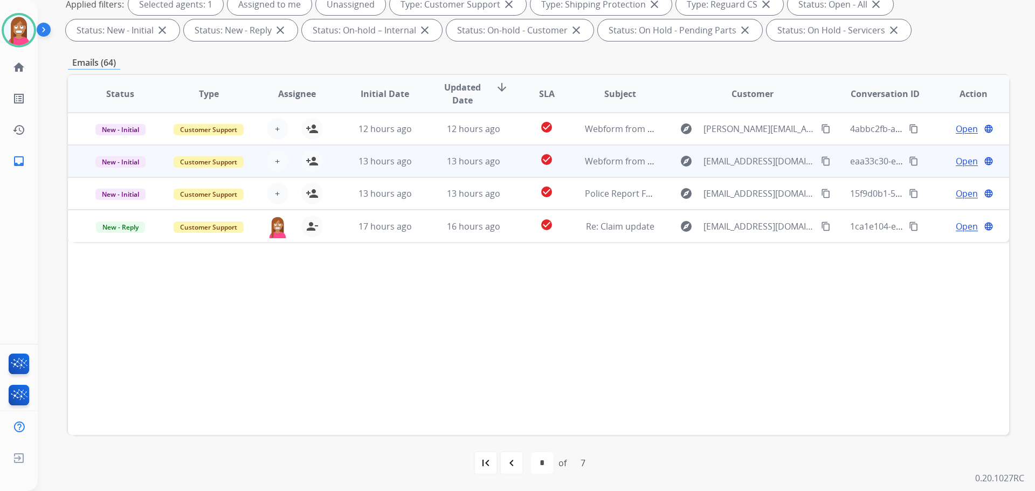
click at [414, 168] on td "13 hours ago" at bounding box center [377, 161] width 88 height 32
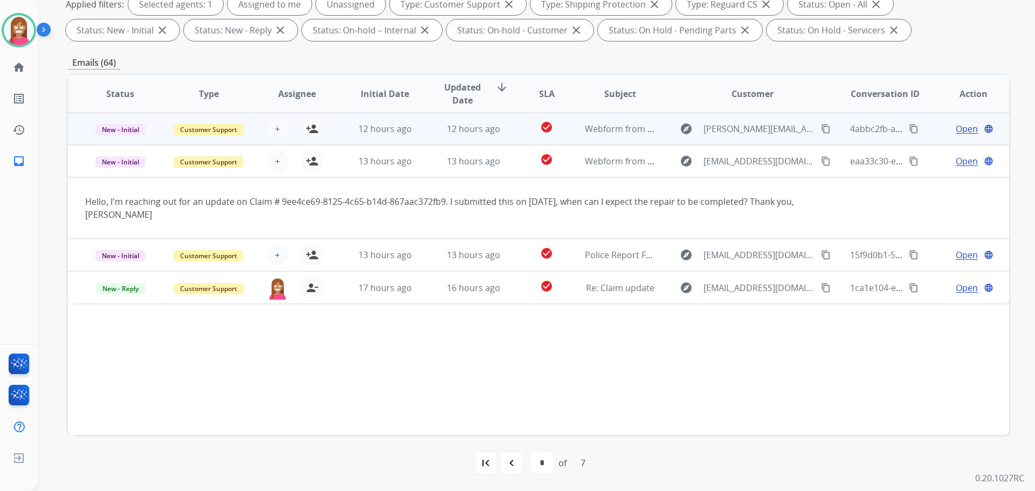
click at [410, 137] on td "12 hours ago" at bounding box center [377, 129] width 88 height 32
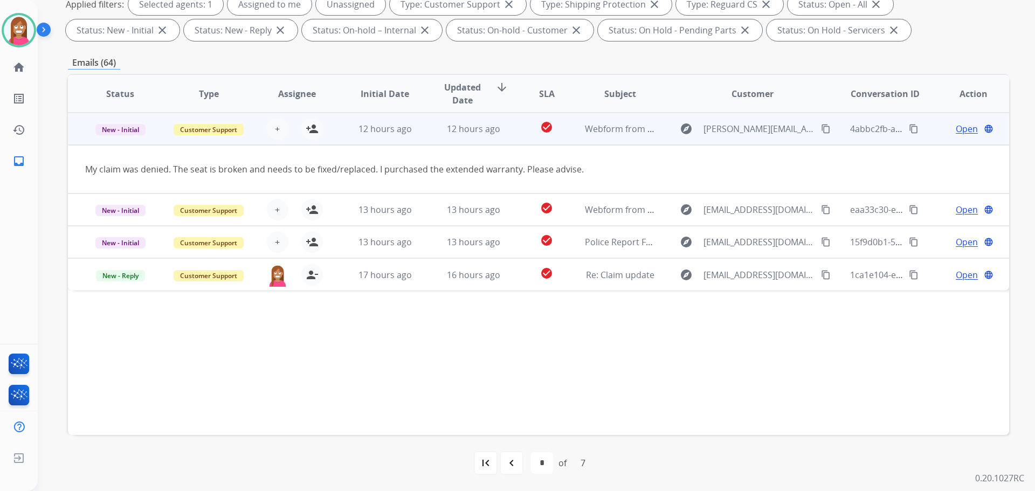
click at [821, 131] on mat-icon "content_copy" at bounding box center [826, 129] width 10 height 10
click at [308, 129] on mat-icon "person_add" at bounding box center [312, 128] width 13 height 13
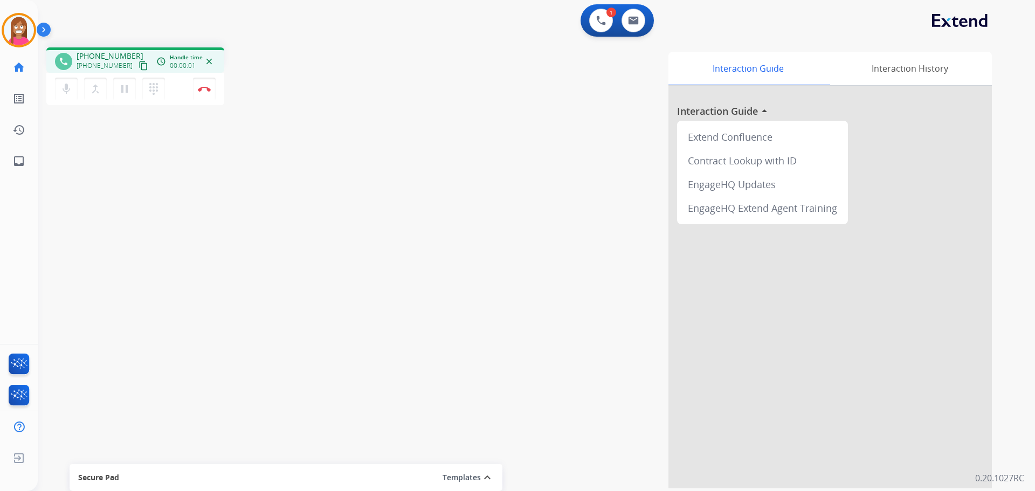
click at [139, 67] on mat-icon "content_copy" at bounding box center [144, 66] width 10 height 10
click at [200, 92] on button "Disconnect" at bounding box center [204, 89] width 23 height 23
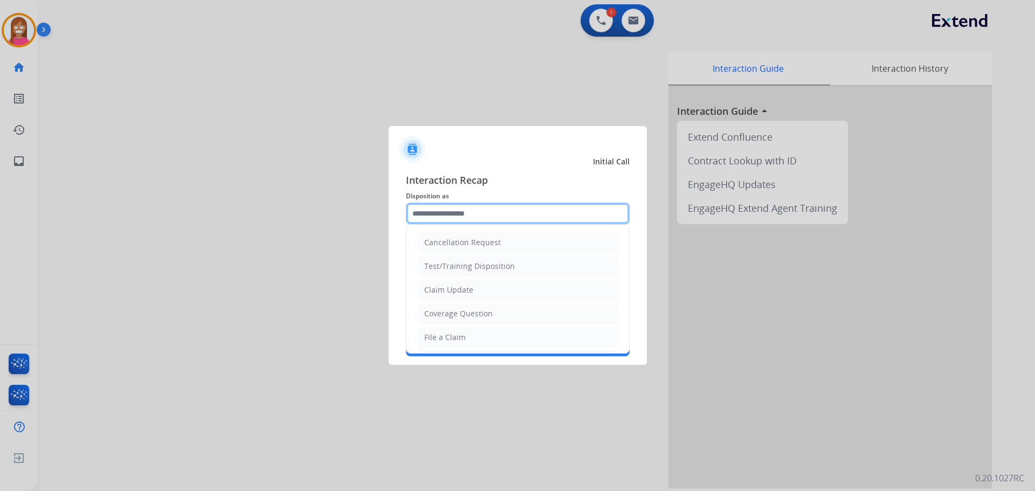
click at [437, 208] on input "text" at bounding box center [518, 214] width 224 height 22
click at [420, 216] on input "text" at bounding box center [518, 214] width 224 height 22
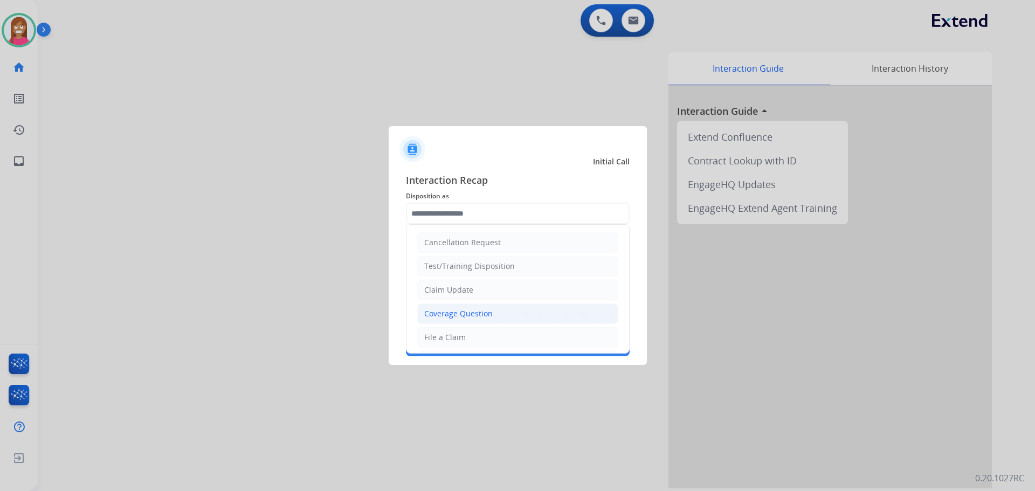
click at [442, 315] on div "Coverage Question" at bounding box center [458, 313] width 68 height 11
type input "**********"
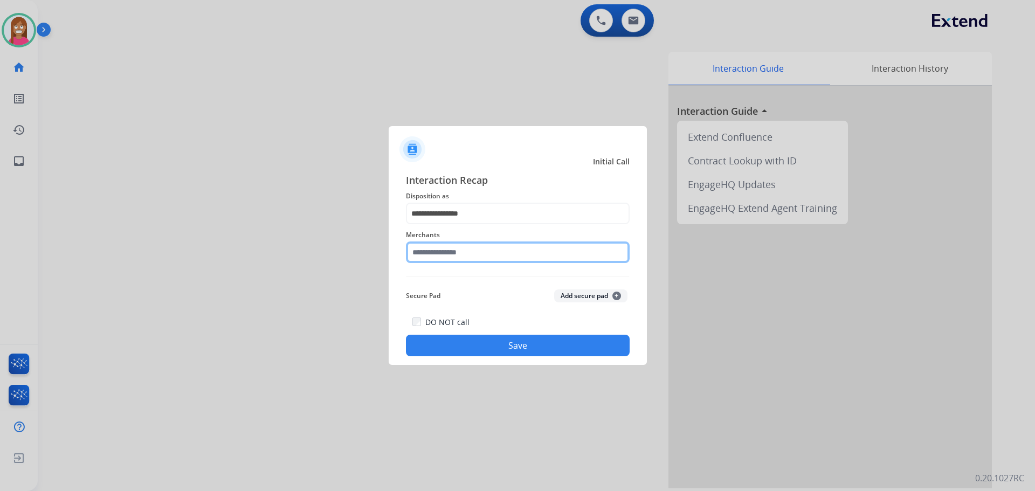
click at [433, 258] on input "text" at bounding box center [518, 253] width 224 height 22
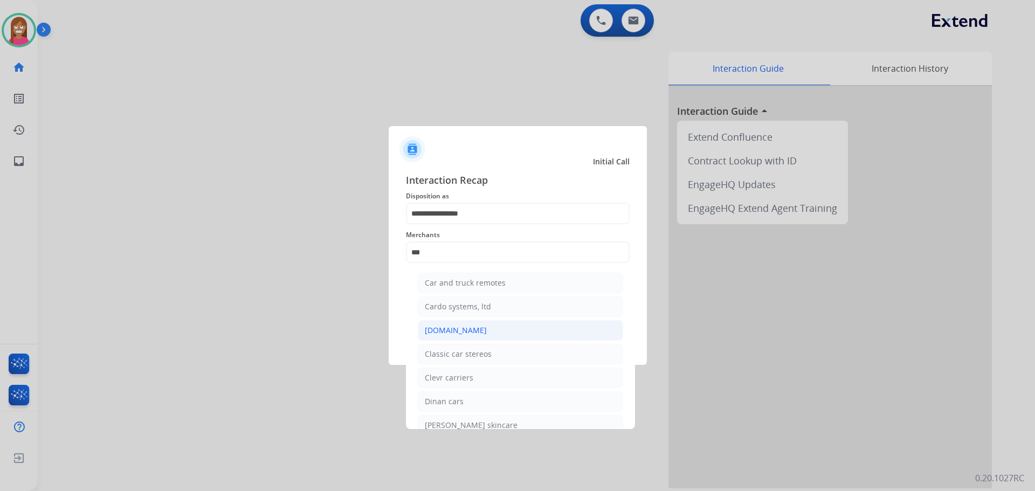
click at [469, 328] on div "[DOMAIN_NAME]" at bounding box center [456, 330] width 62 height 11
type input "**********"
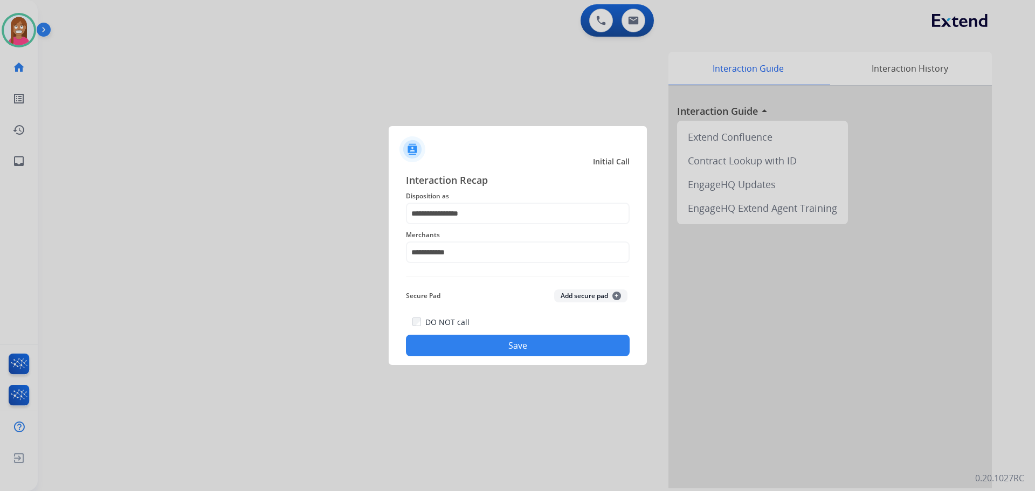
click at [463, 348] on button "Save" at bounding box center [518, 346] width 224 height 22
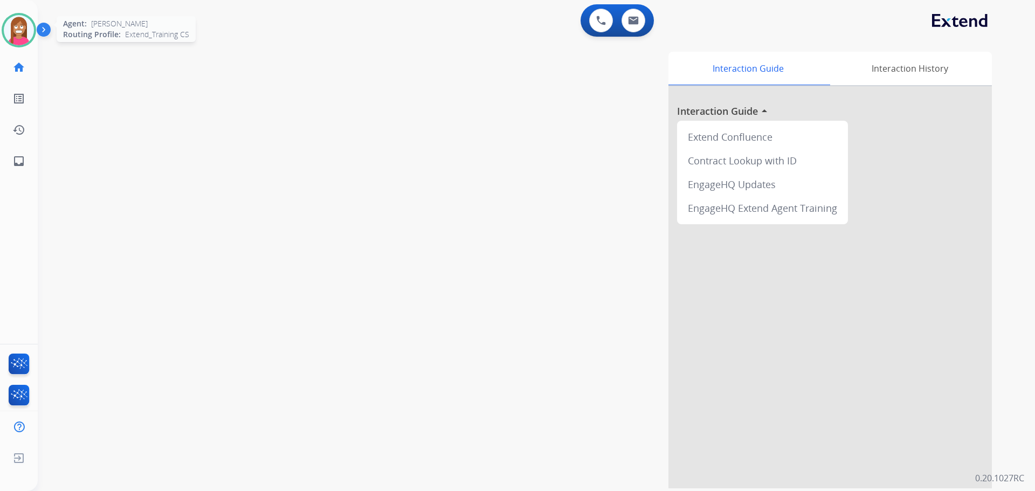
click at [12, 43] on img at bounding box center [19, 30] width 30 height 30
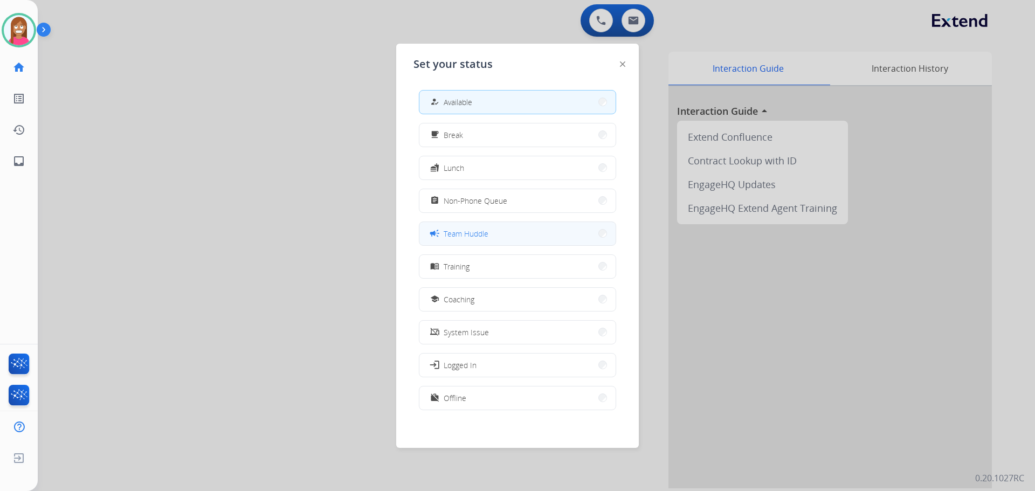
click at [488, 236] on span "Team Huddle" at bounding box center [466, 233] width 45 height 11
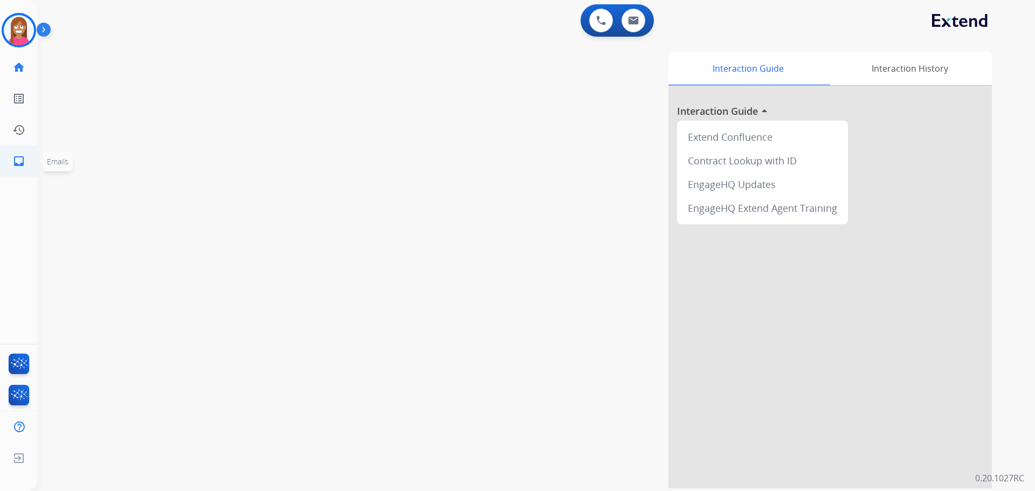
click at [19, 161] on mat-icon "inbox" at bounding box center [18, 161] width 13 height 13
select select "**********"
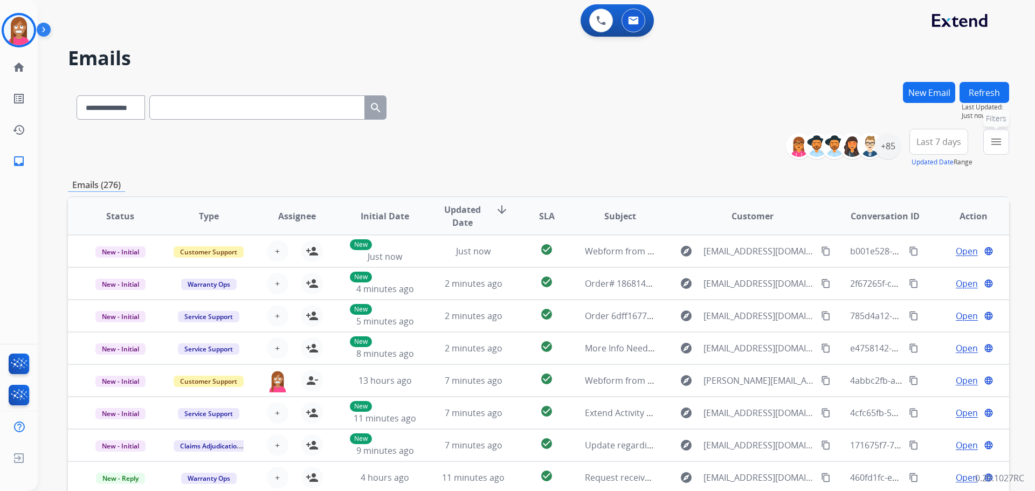
click at [993, 138] on mat-icon "menu" at bounding box center [996, 141] width 13 height 13
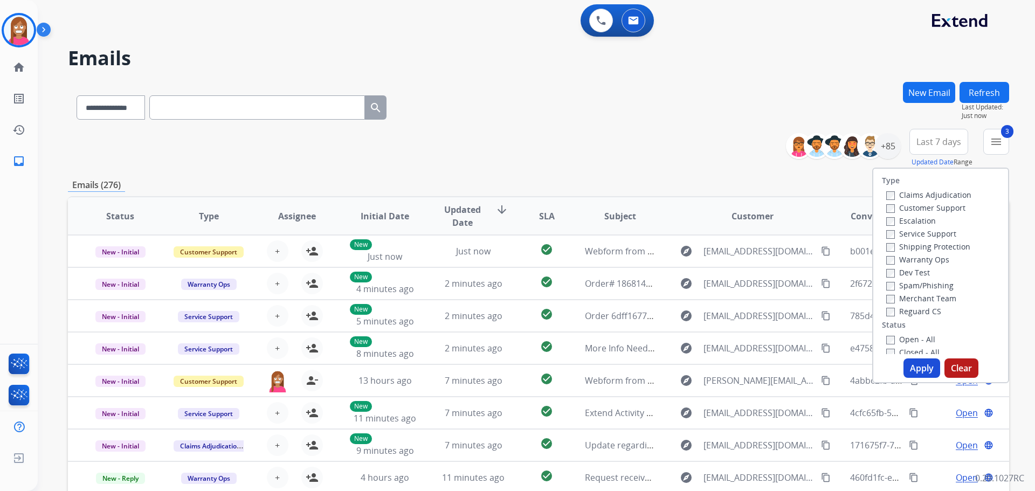
click at [893, 340] on label "Open - All" at bounding box center [911, 339] width 49 height 10
click at [911, 364] on button "Apply" at bounding box center [922, 368] width 37 height 19
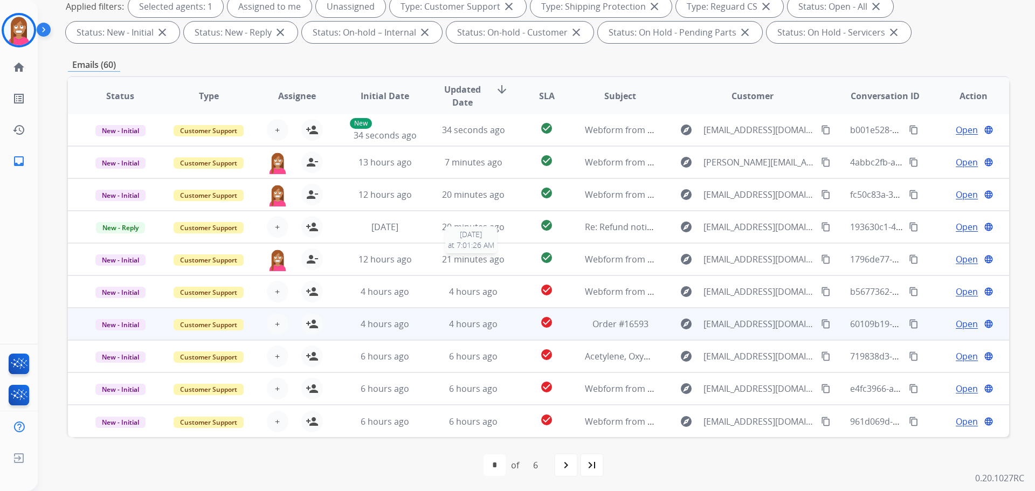
scroll to position [174, 0]
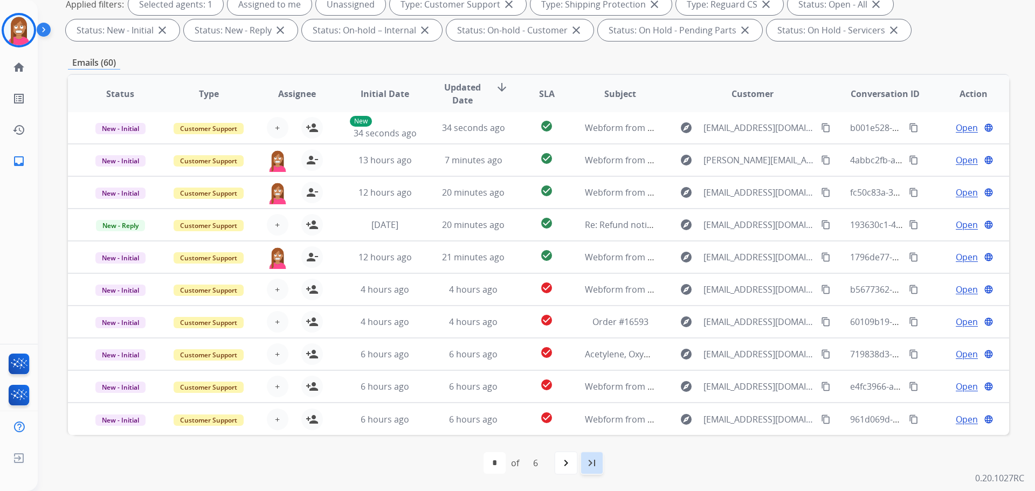
click at [589, 458] on mat-icon "last_page" at bounding box center [592, 463] width 13 height 13
select select "*"
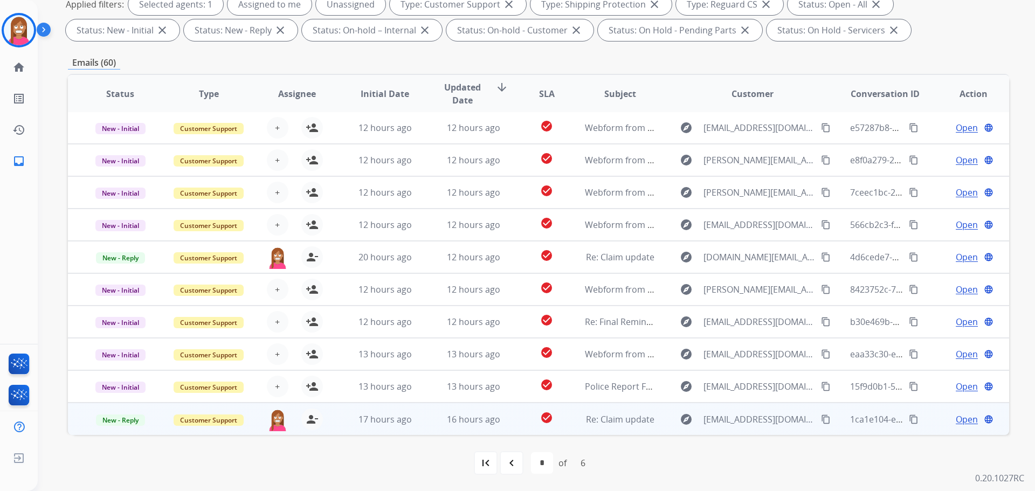
click at [958, 421] on span "Open" at bounding box center [967, 419] width 22 height 13
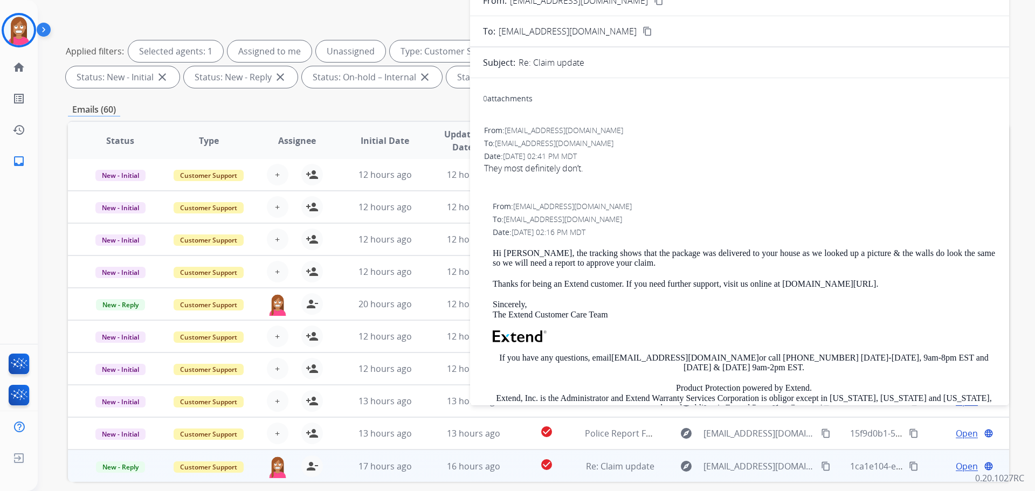
scroll to position [66, 0]
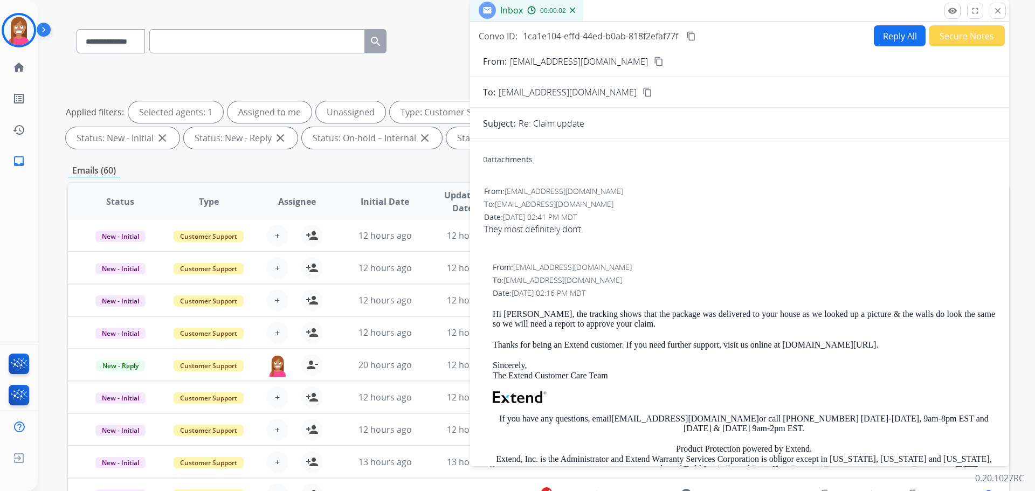
click at [894, 30] on button "Reply All" at bounding box center [900, 35] width 52 height 21
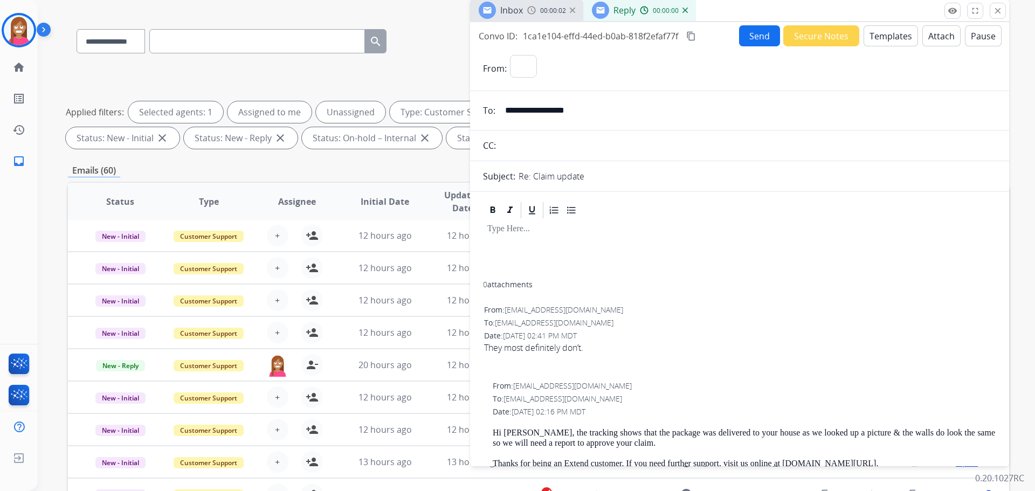
select select "**********"
click at [893, 37] on button "Templates" at bounding box center [891, 35] width 54 height 21
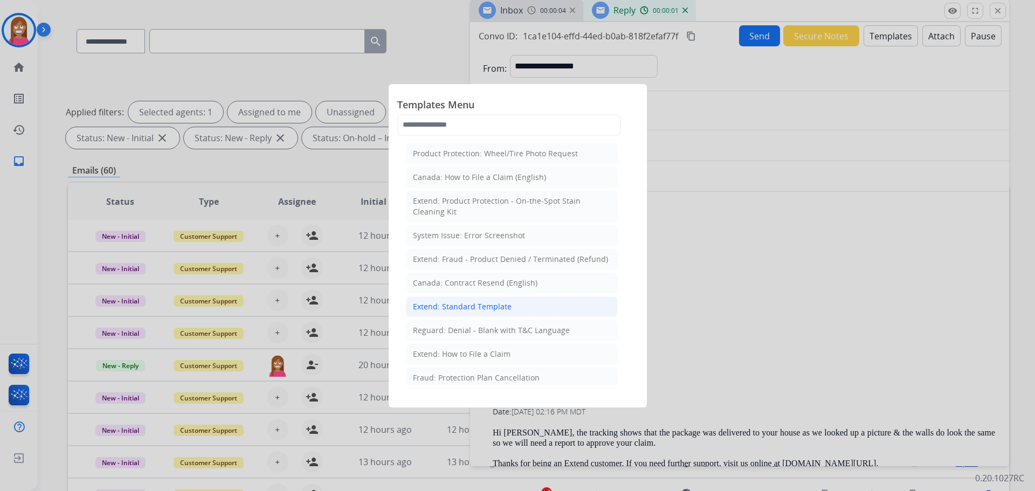
click at [452, 310] on div "Extend: Standard Template" at bounding box center [462, 306] width 99 height 11
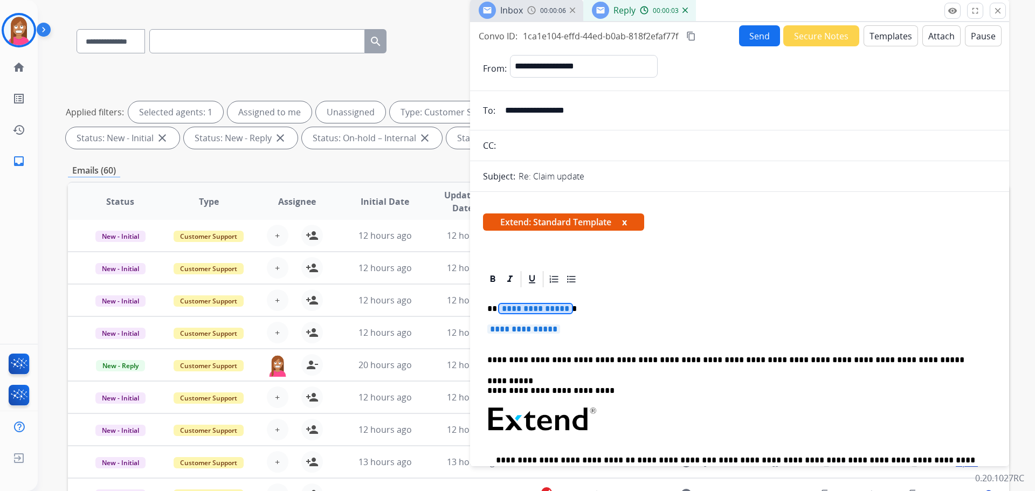
click at [537, 310] on span "**********" at bounding box center [535, 308] width 73 height 9
click at [511, 331] on span "**********" at bounding box center [524, 329] width 73 height 9
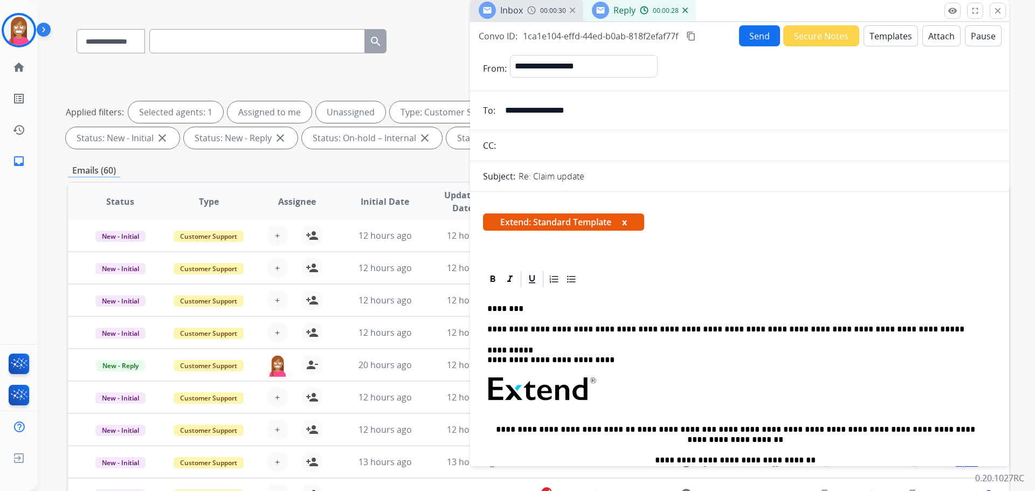
click at [527, 312] on p "********" at bounding box center [736, 309] width 496 height 10
click at [743, 307] on p "**********" at bounding box center [736, 309] width 496 height 10
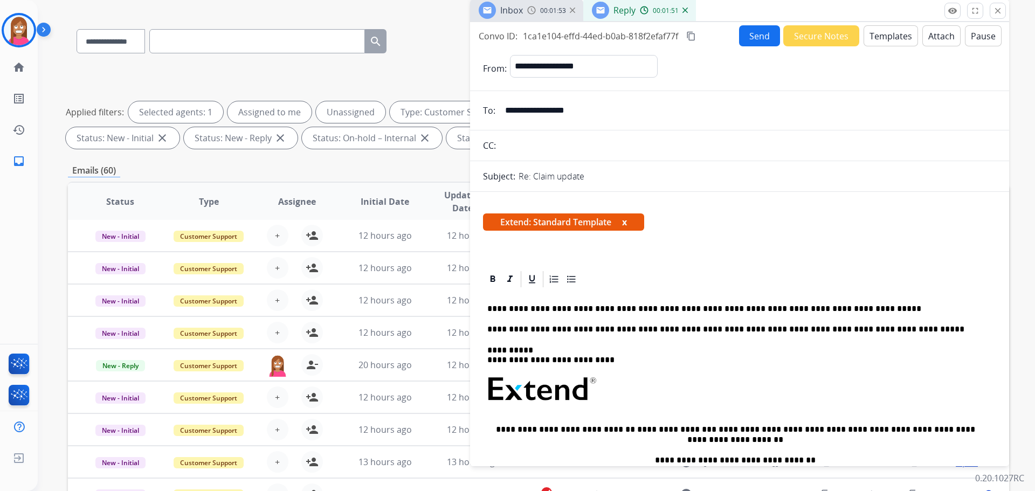
click at [748, 29] on button "Send" at bounding box center [759, 35] width 41 height 21
